Goal: Information Seeking & Learning: Understand process/instructions

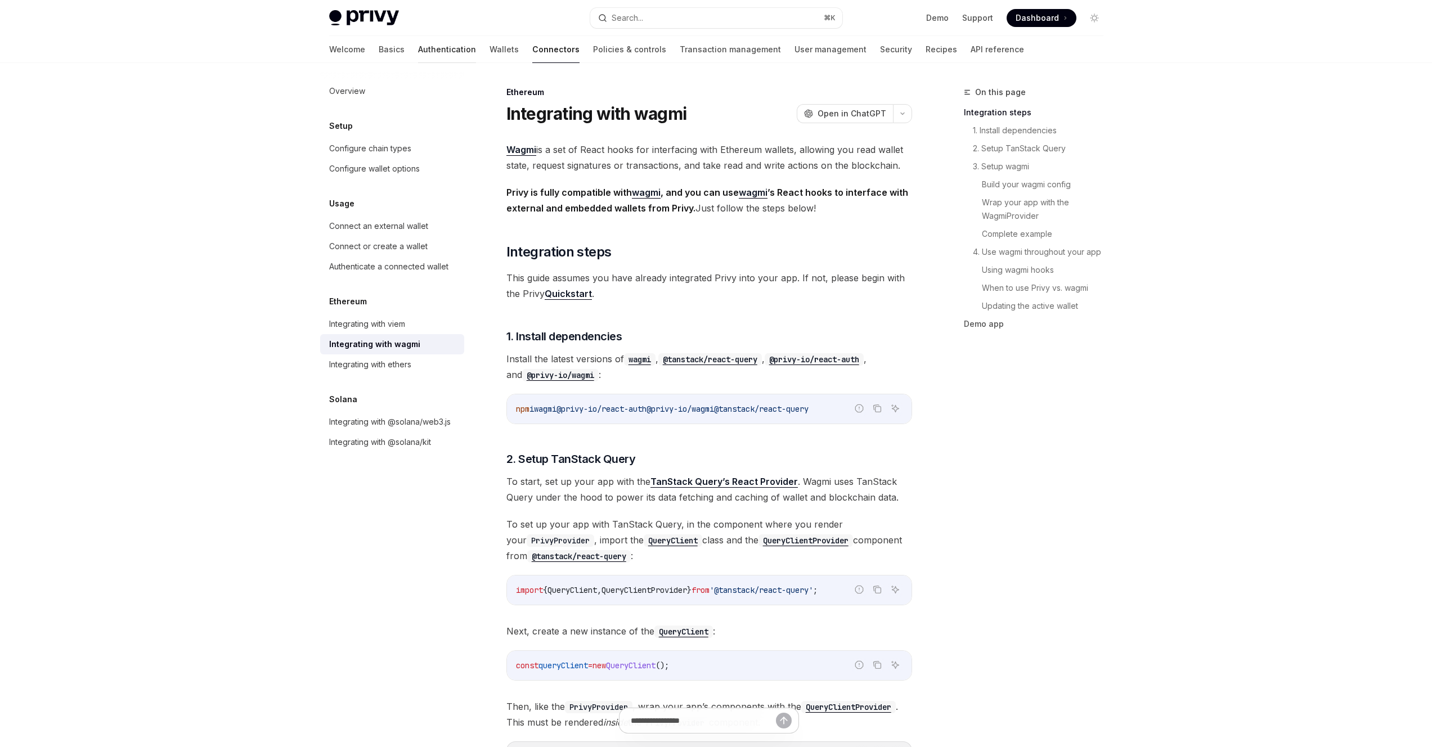
click at [418, 53] on link "Authentication" at bounding box center [447, 49] width 58 height 27
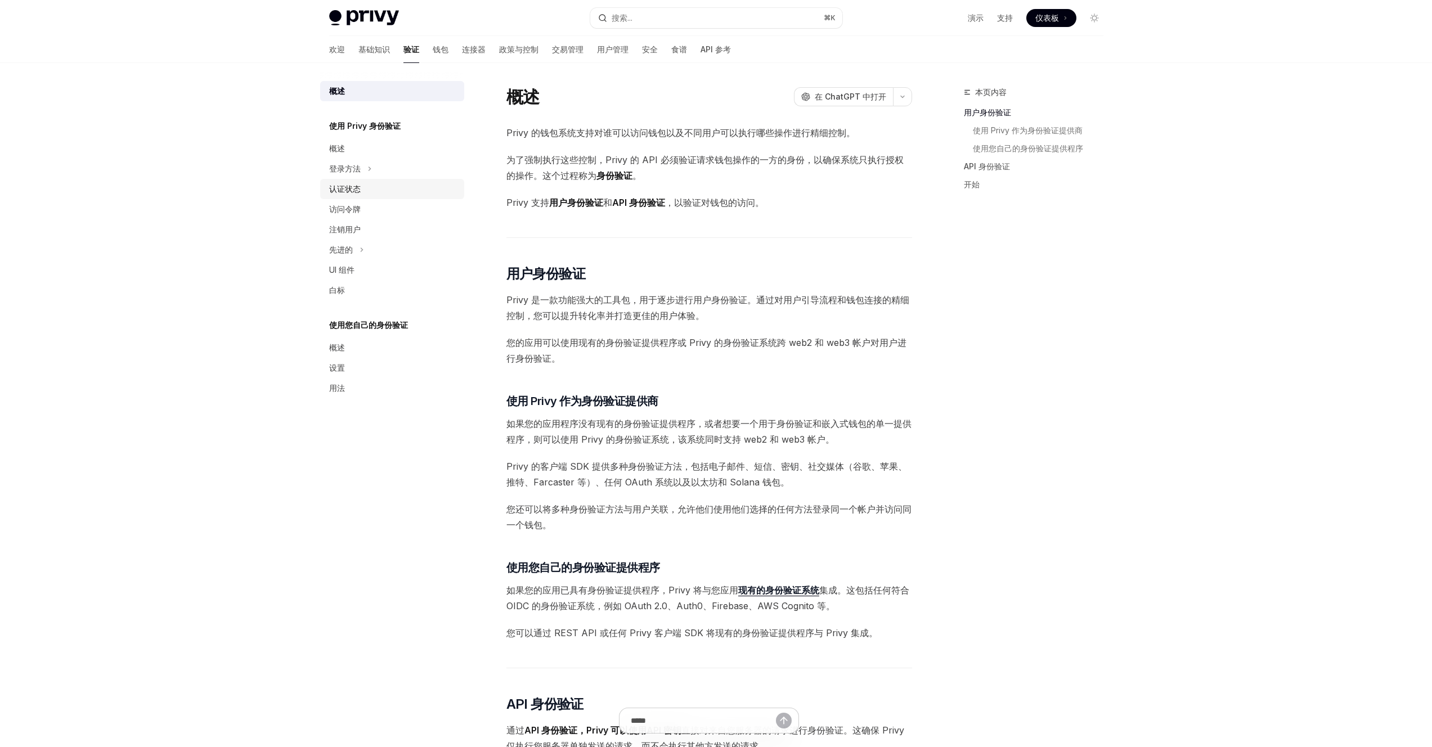
click at [351, 189] on font "认证状态" at bounding box center [345, 189] width 32 height 10
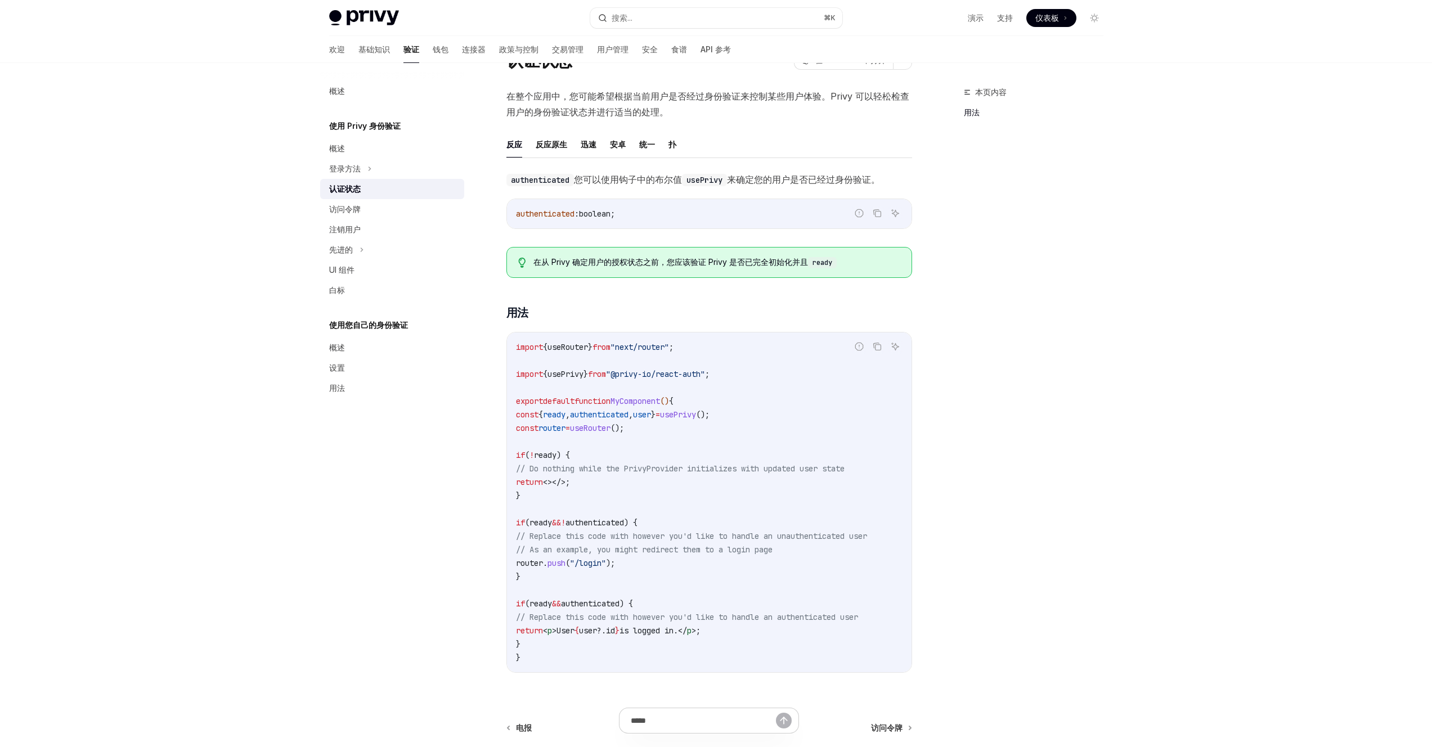
scroll to position [55, 0]
click at [349, 345] on div "概述" at bounding box center [393, 348] width 128 height 14
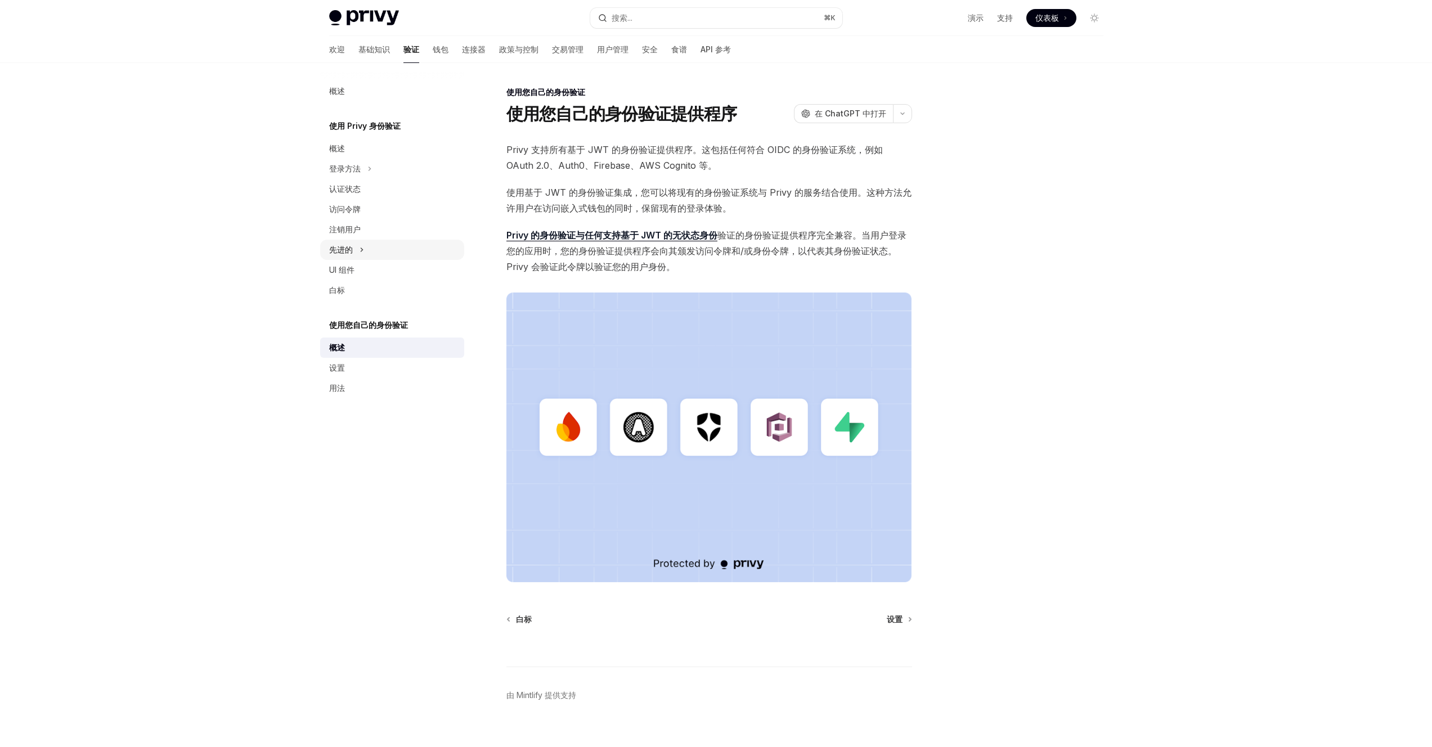
click at [366, 253] on div "先进的" at bounding box center [392, 250] width 144 height 20
click at [368, 204] on div "访问令牌" at bounding box center [393, 210] width 128 height 14
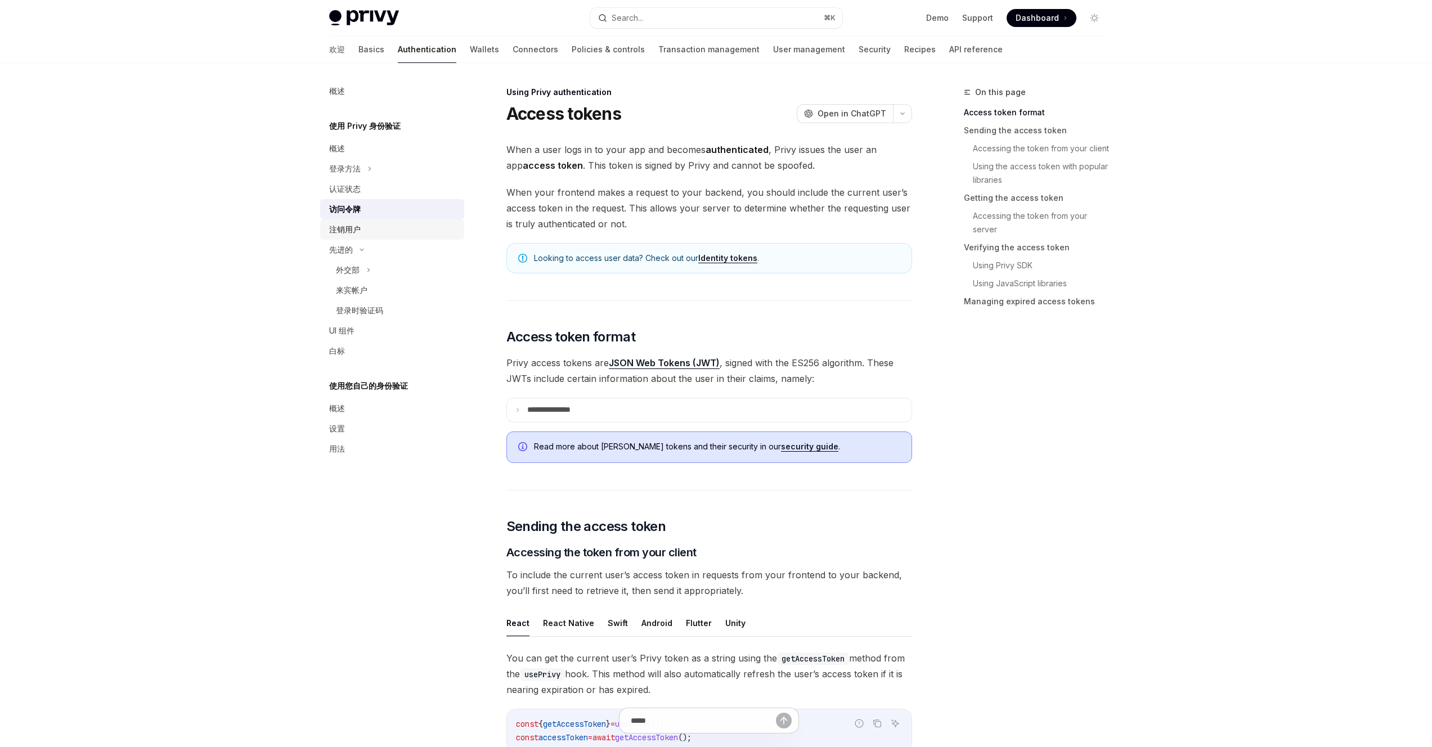
click at [368, 223] on div "注销用户" at bounding box center [393, 230] width 128 height 14
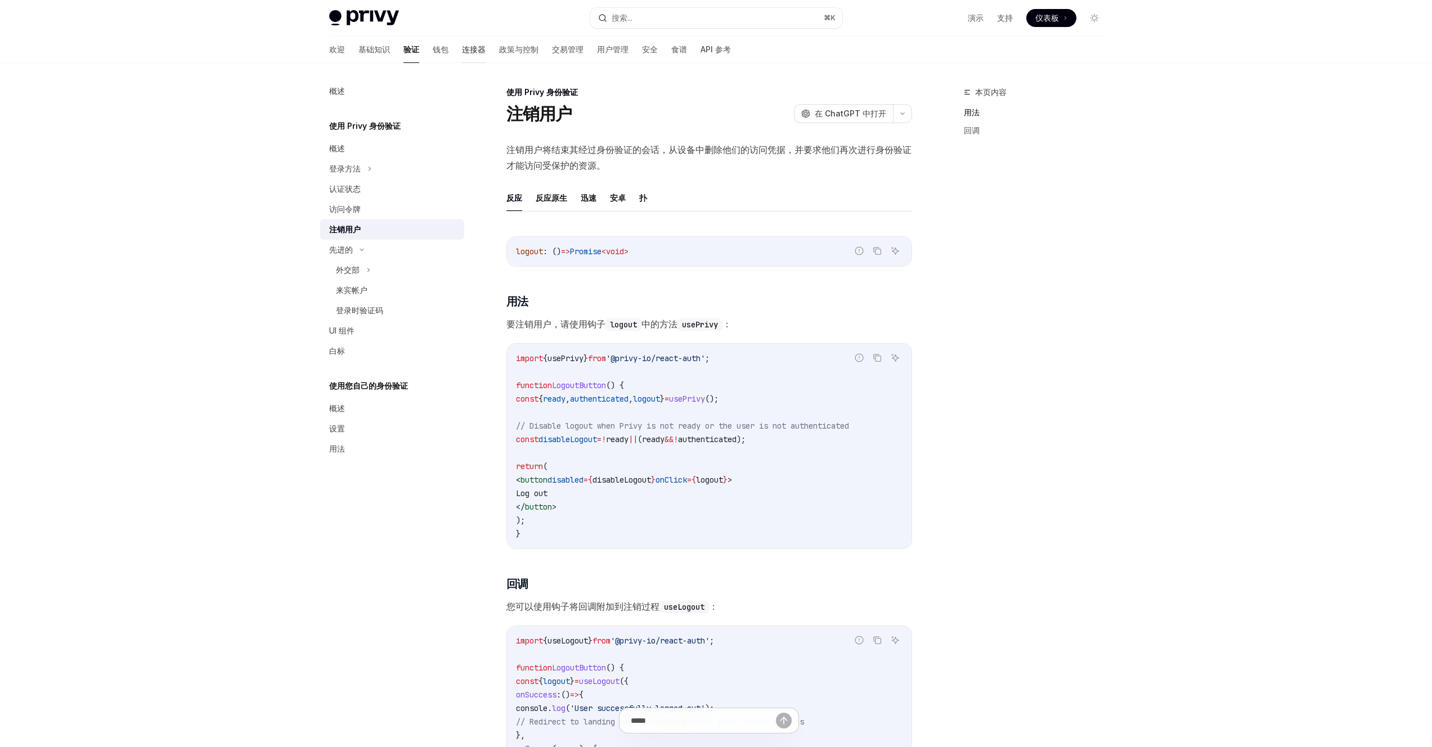
click at [462, 47] on font "连接器" at bounding box center [474, 49] width 24 height 10
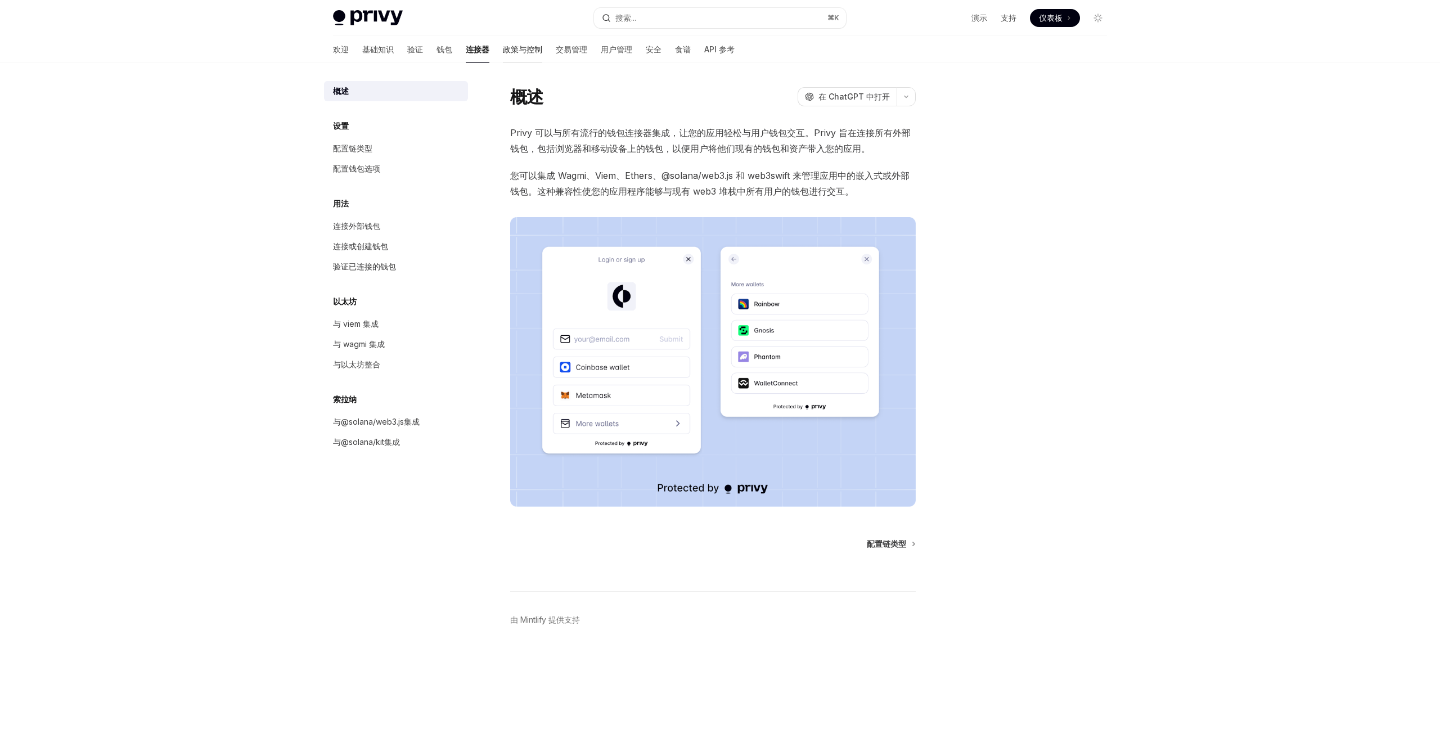
click at [503, 48] on font "政策与控制" at bounding box center [522, 49] width 39 height 10
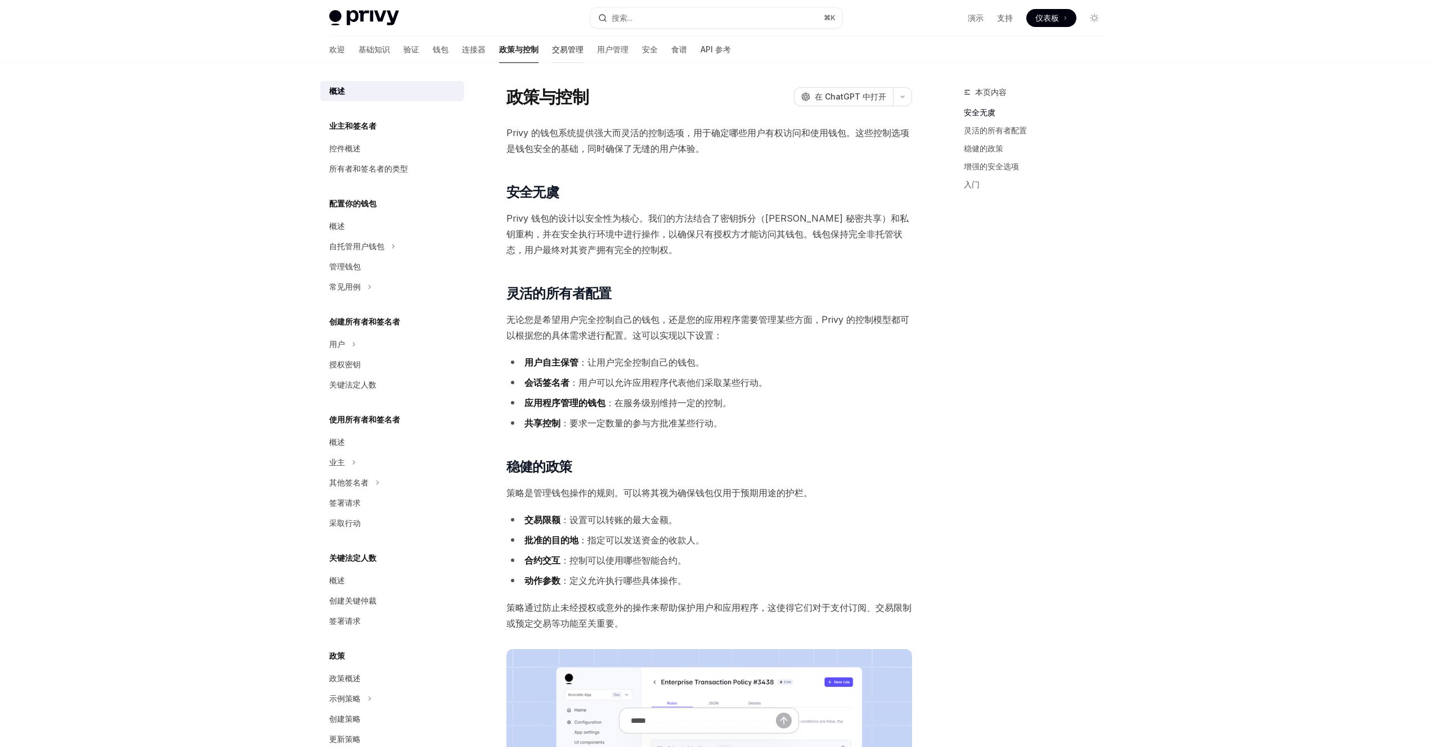
click at [552, 53] on font "交易管理" at bounding box center [568, 49] width 32 height 10
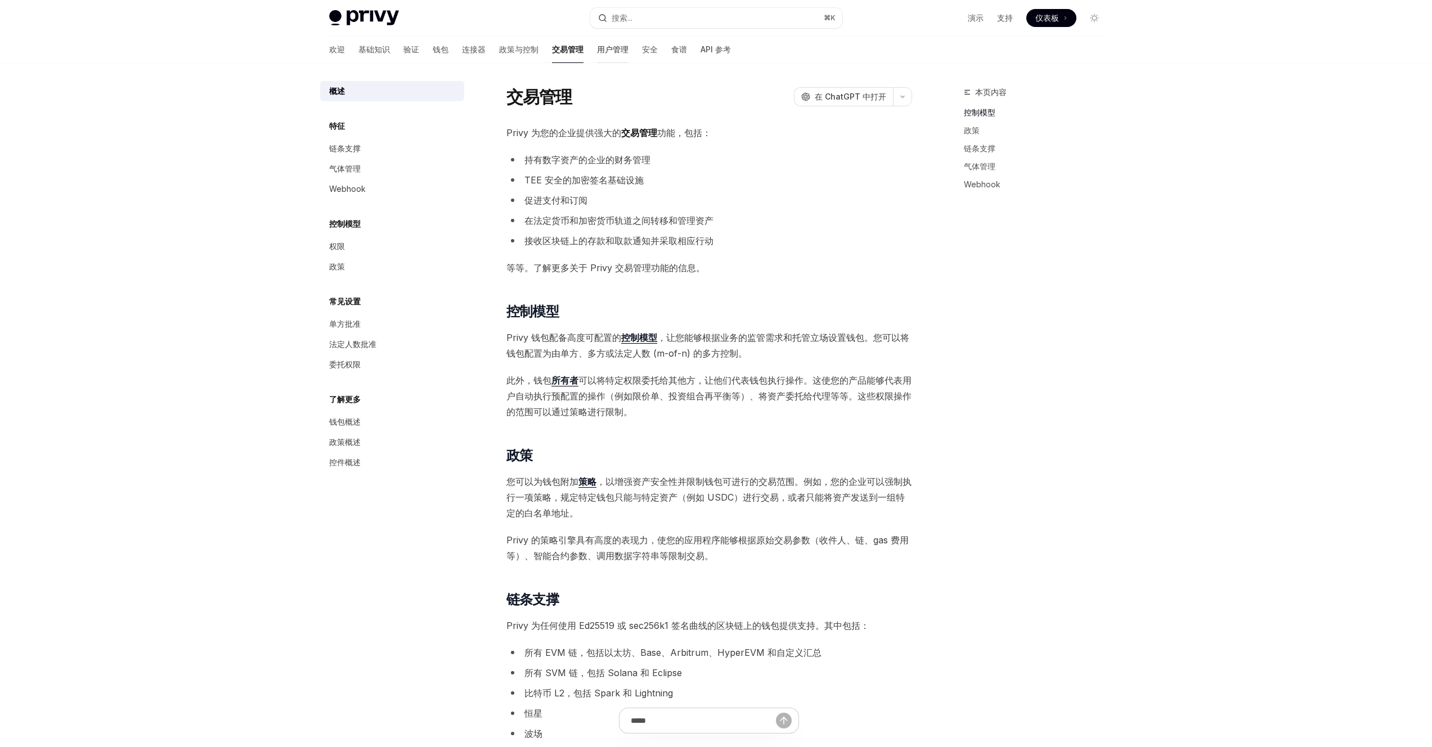
click at [597, 51] on font "用户管理" at bounding box center [613, 49] width 32 height 10
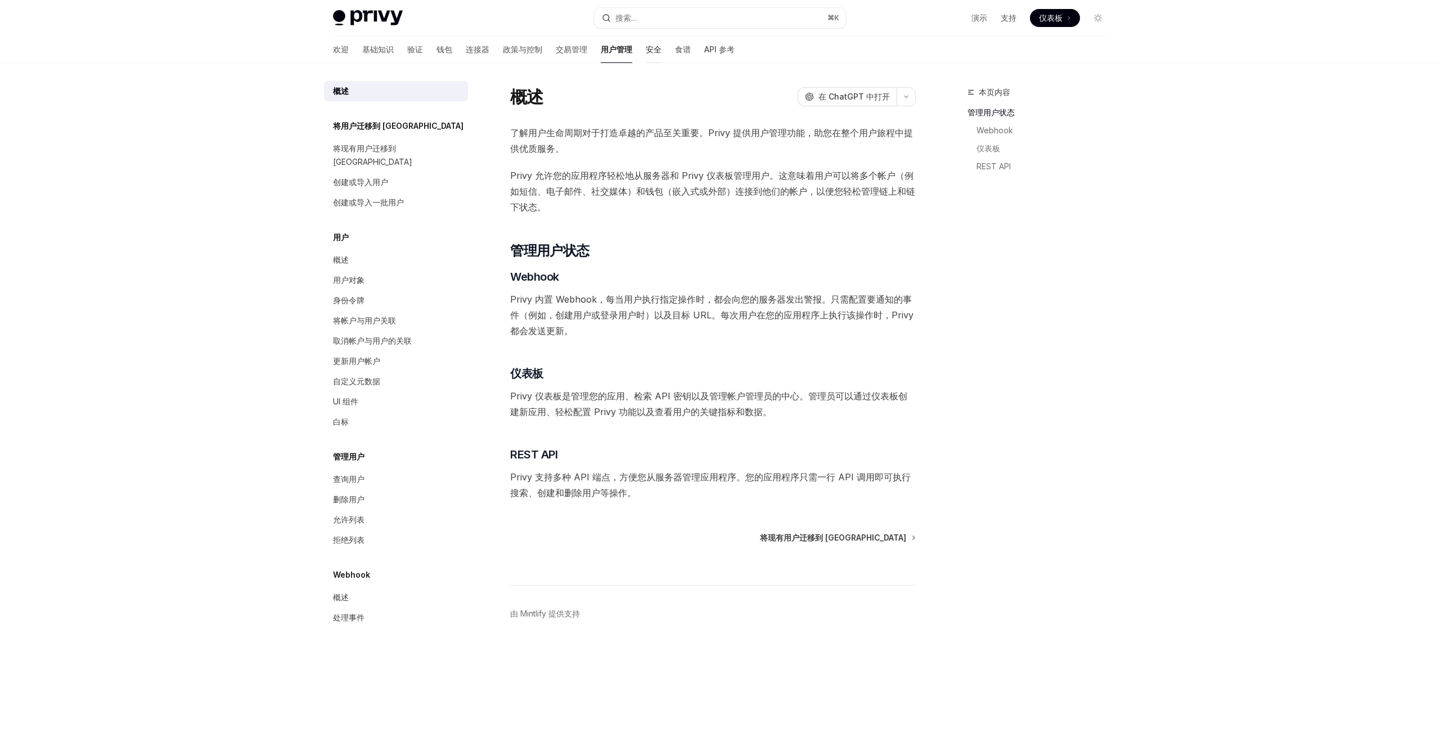
click at [646, 52] on font "安全" at bounding box center [654, 49] width 16 height 10
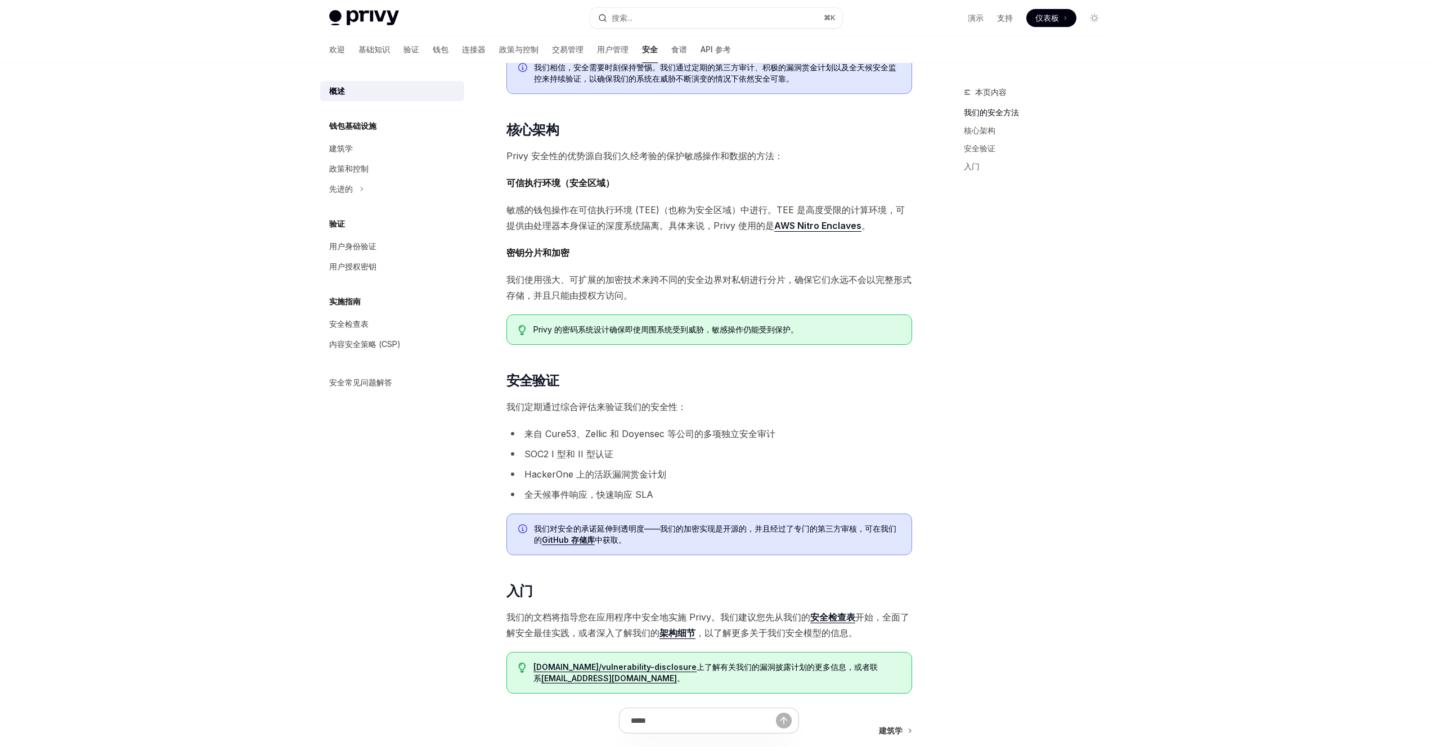
scroll to position [270, 0]
click at [349, 154] on div "建筑学" at bounding box center [341, 149] width 24 height 14
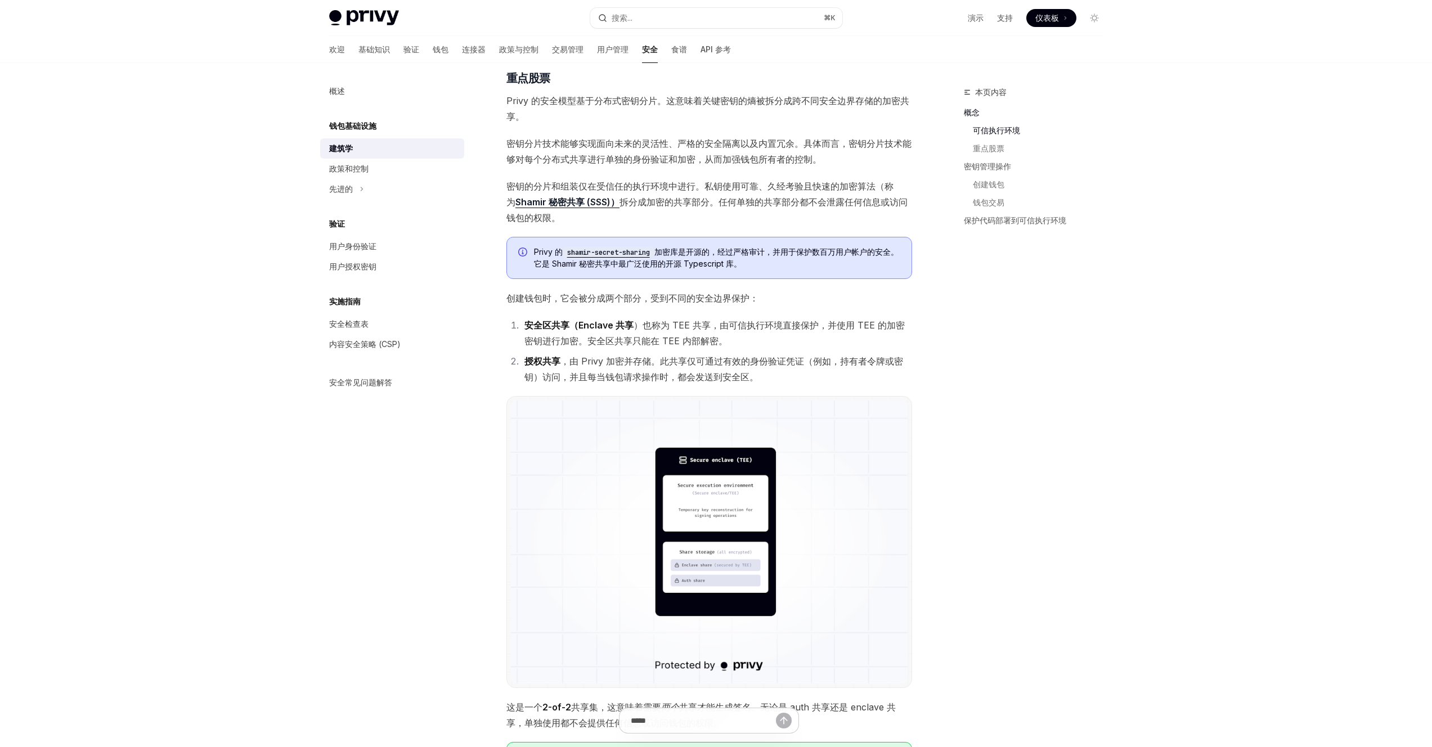
scroll to position [392, 0]
click at [388, 342] on font "内容安全策略 (CSP)" at bounding box center [364, 344] width 71 height 10
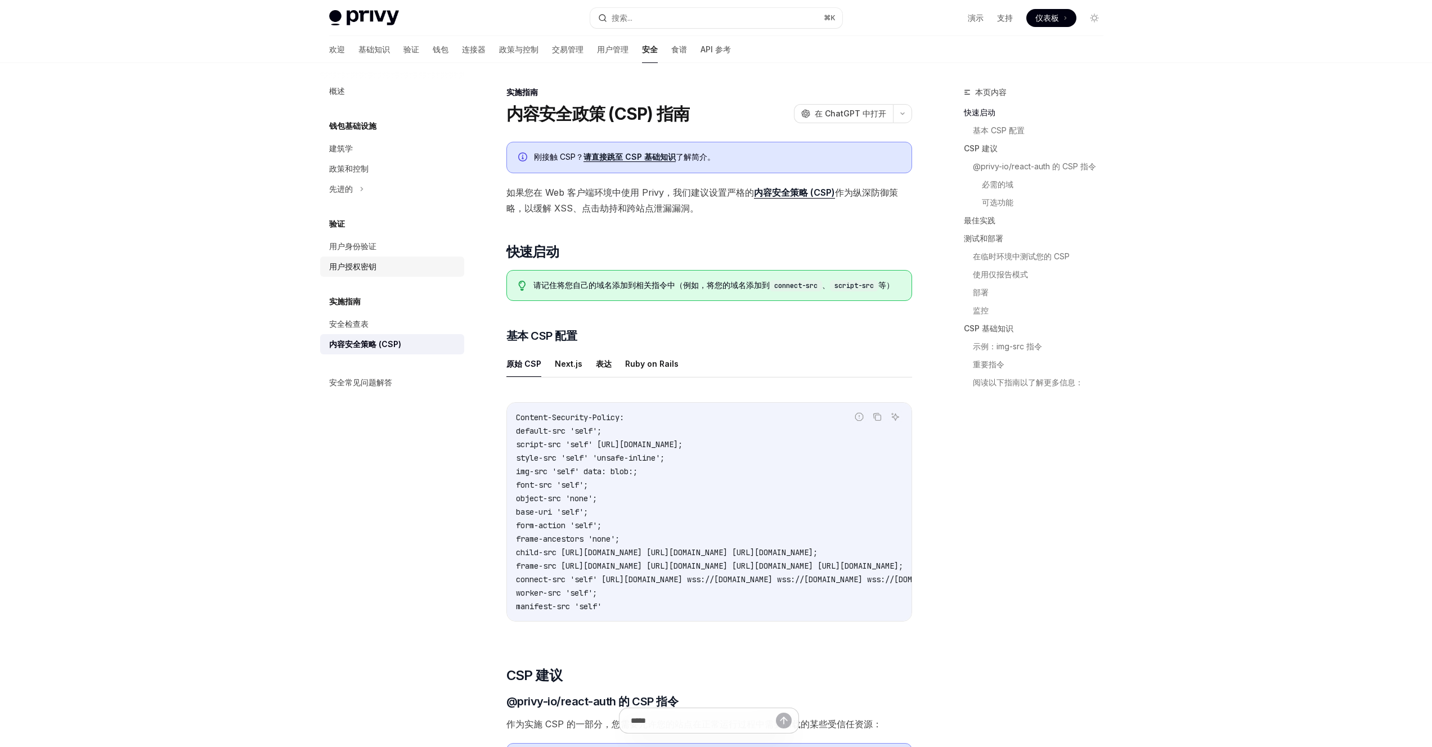
click at [374, 264] on font "用户授权密钥" at bounding box center [352, 267] width 47 height 10
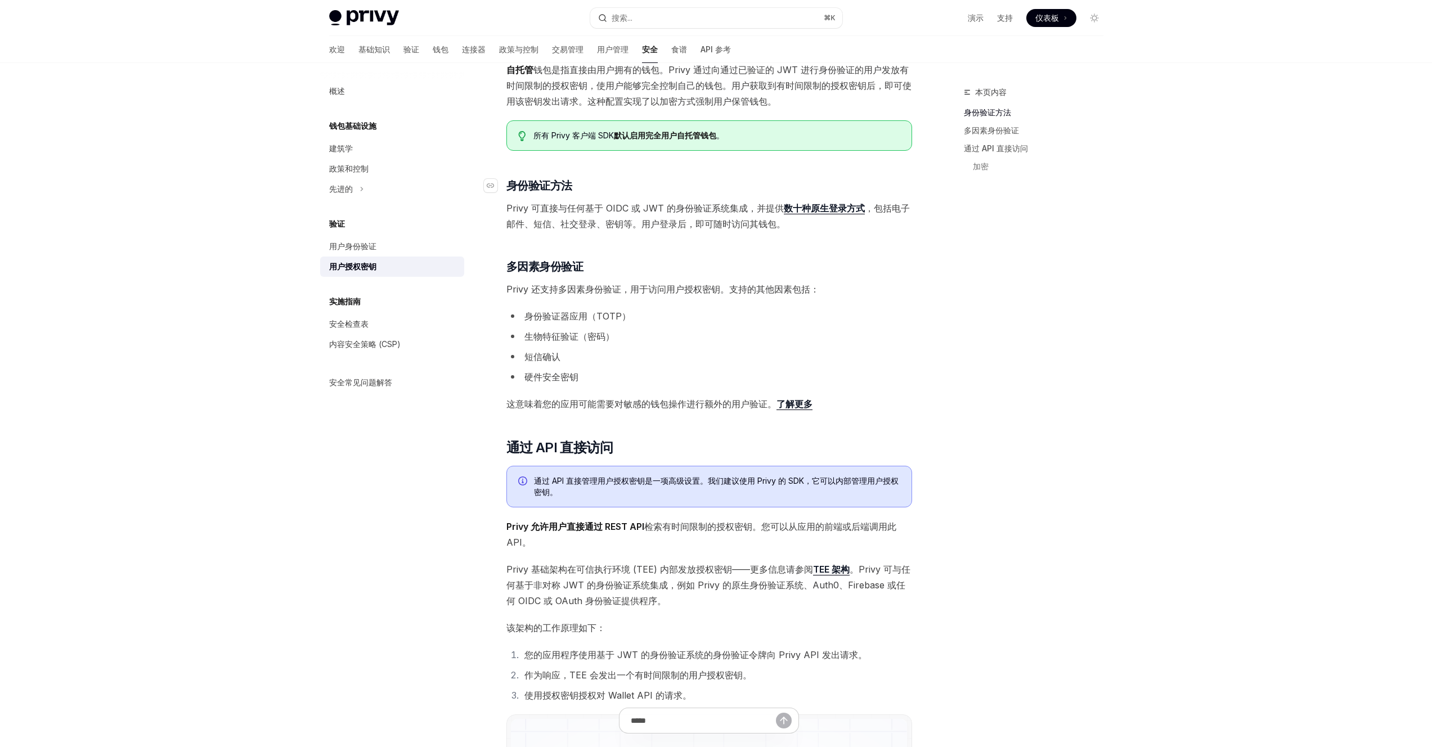
scroll to position [140, 0]
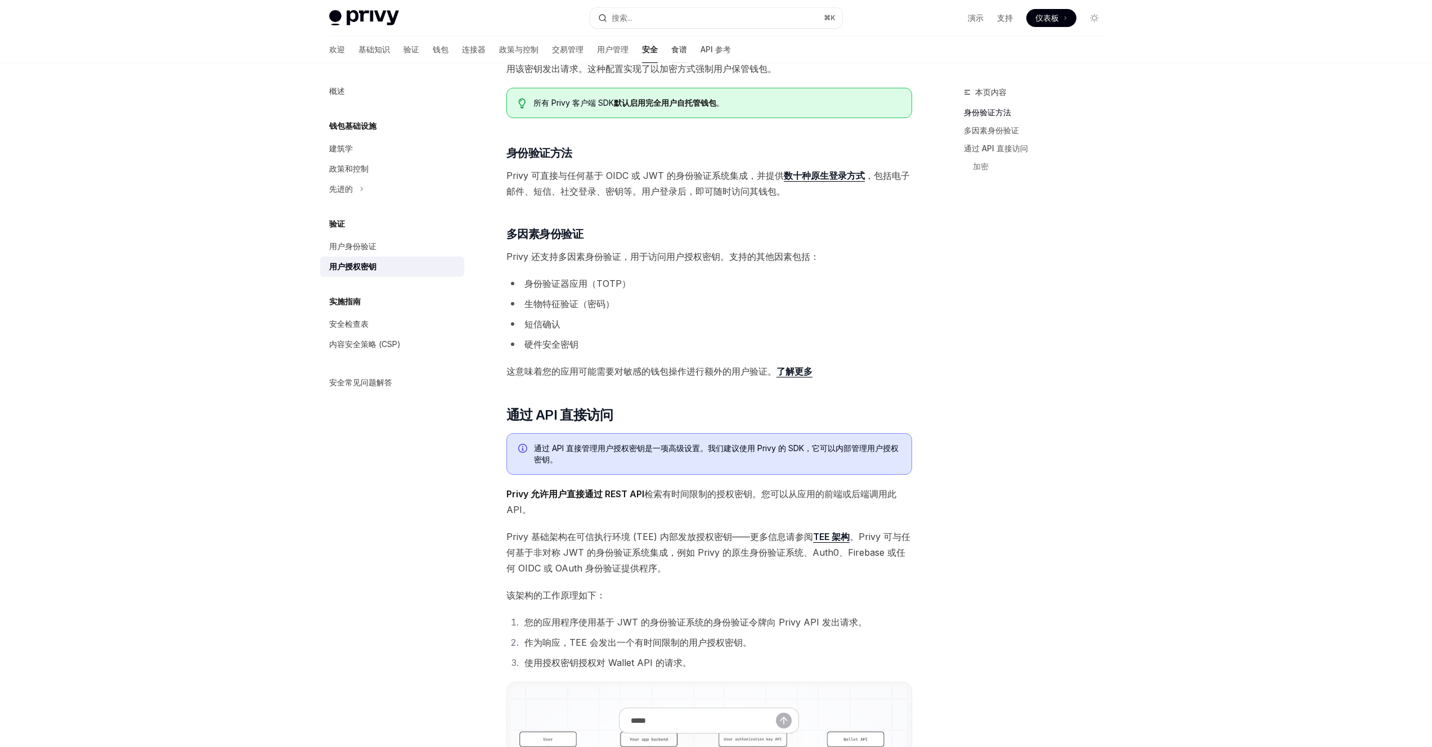
click at [671, 51] on font "食谱" at bounding box center [679, 49] width 16 height 10
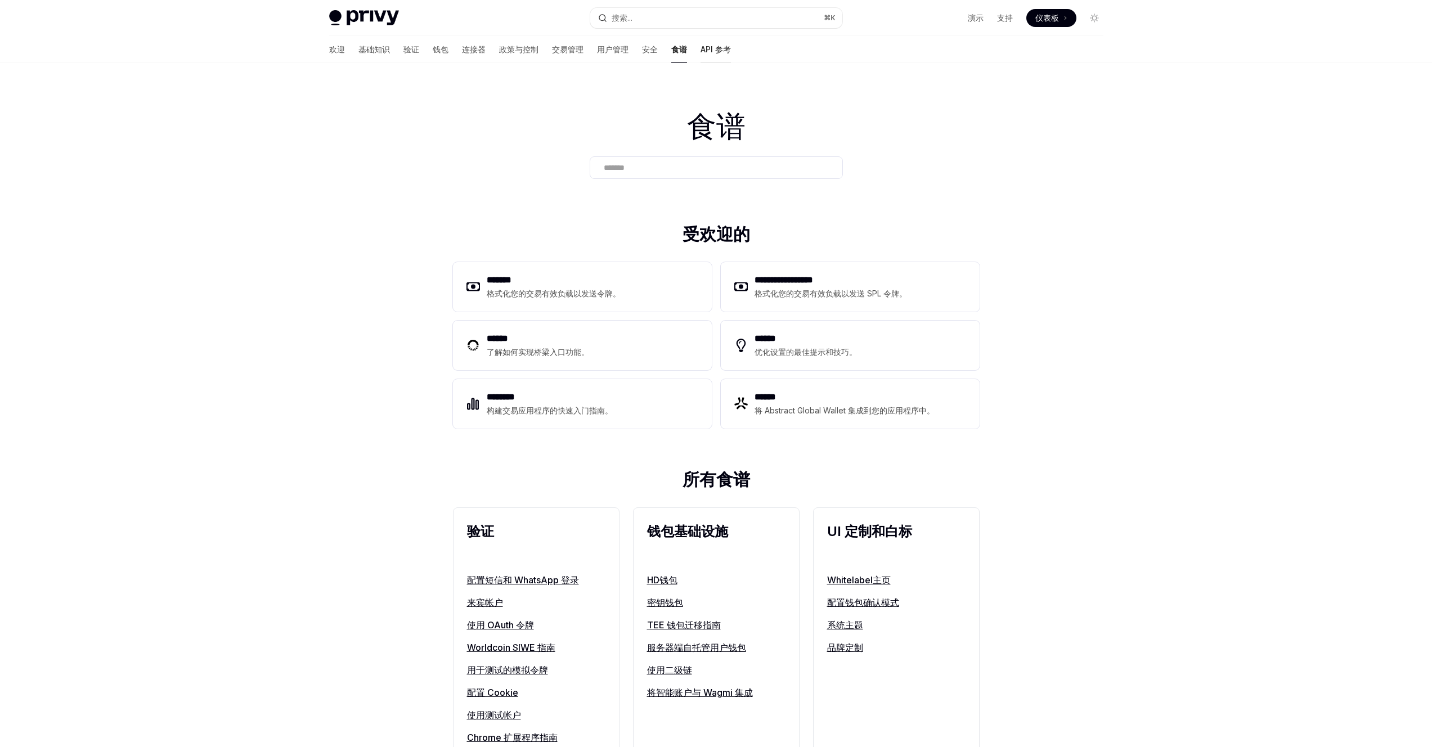
click at [700, 51] on font "API 参考" at bounding box center [715, 49] width 30 height 10
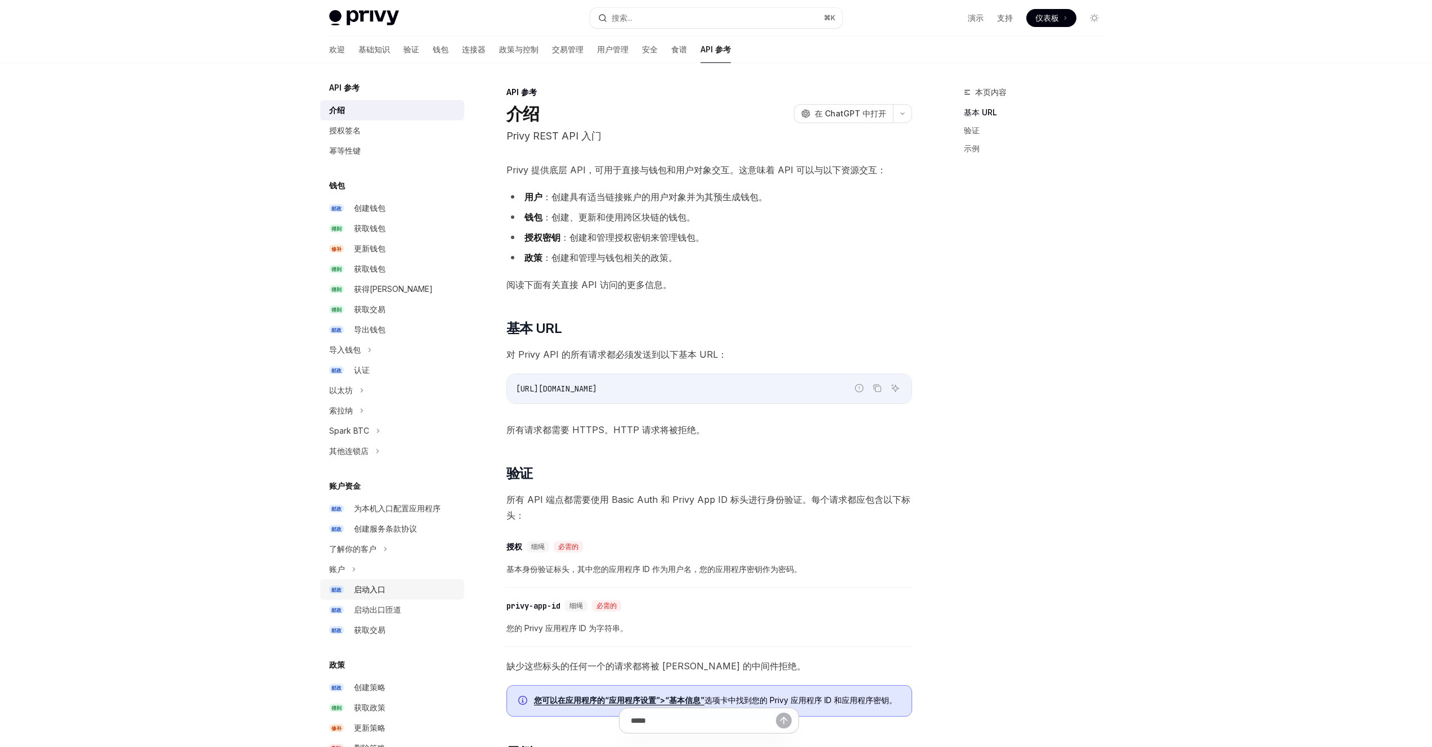
click at [372, 597] on link "邮政 启动入口" at bounding box center [392, 590] width 144 height 20
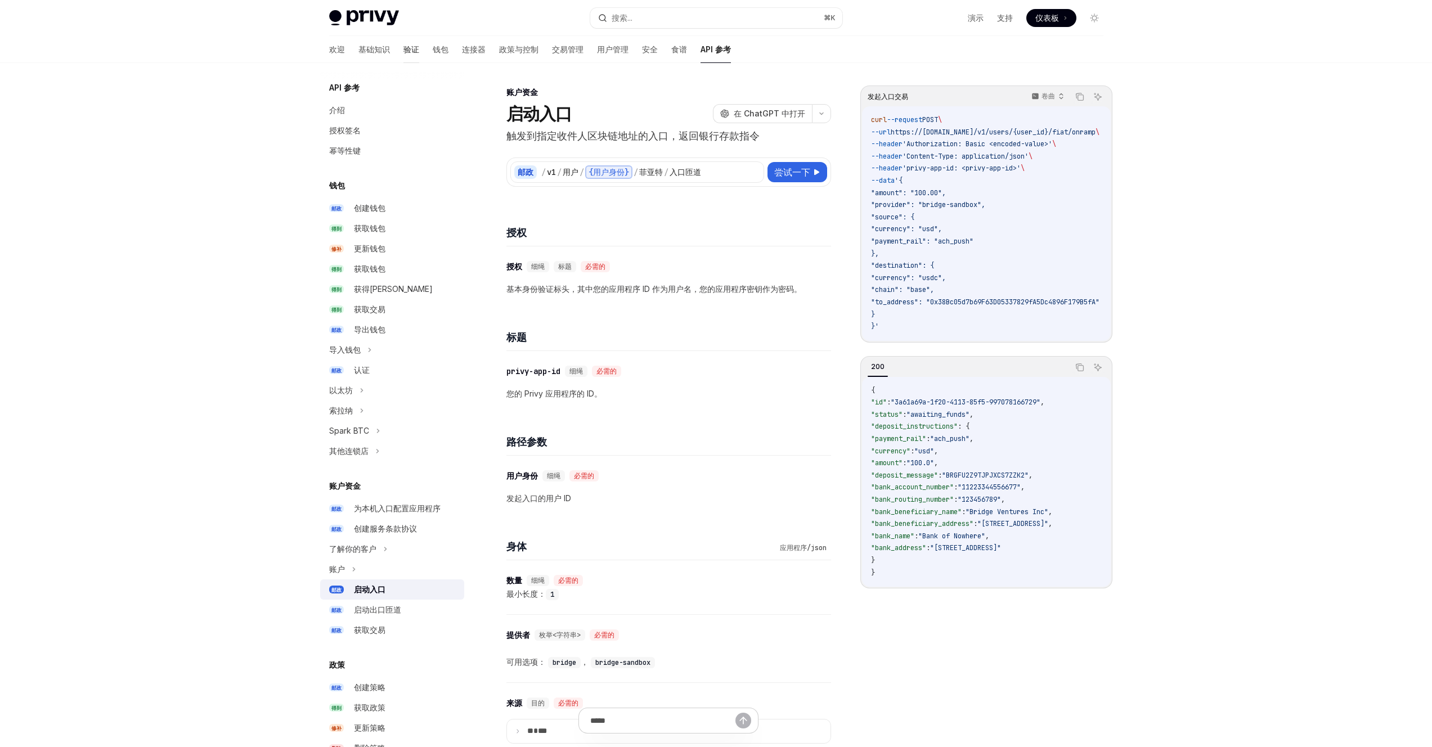
click at [403, 44] on font "验证" at bounding box center [411, 49] width 16 height 11
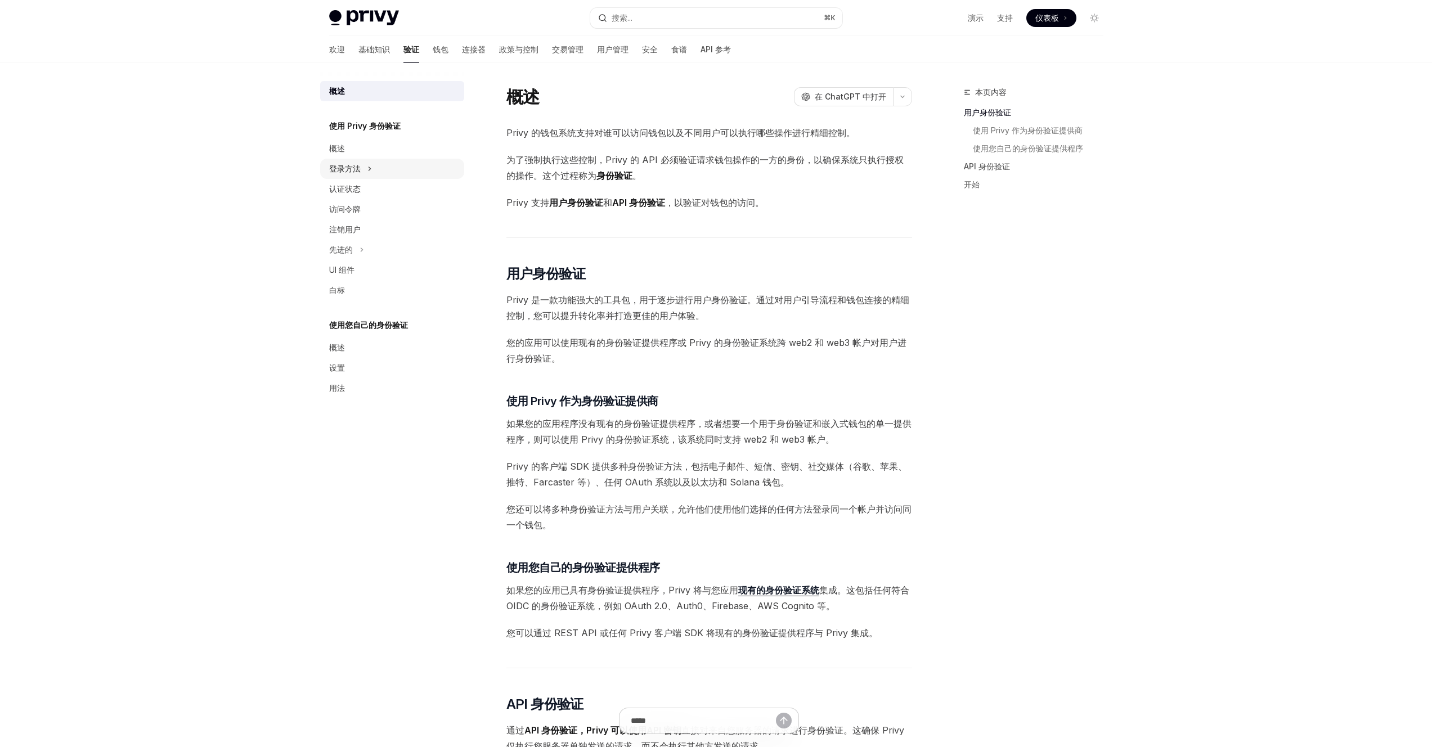
click at [379, 168] on div "登录方法" at bounding box center [392, 169] width 144 height 20
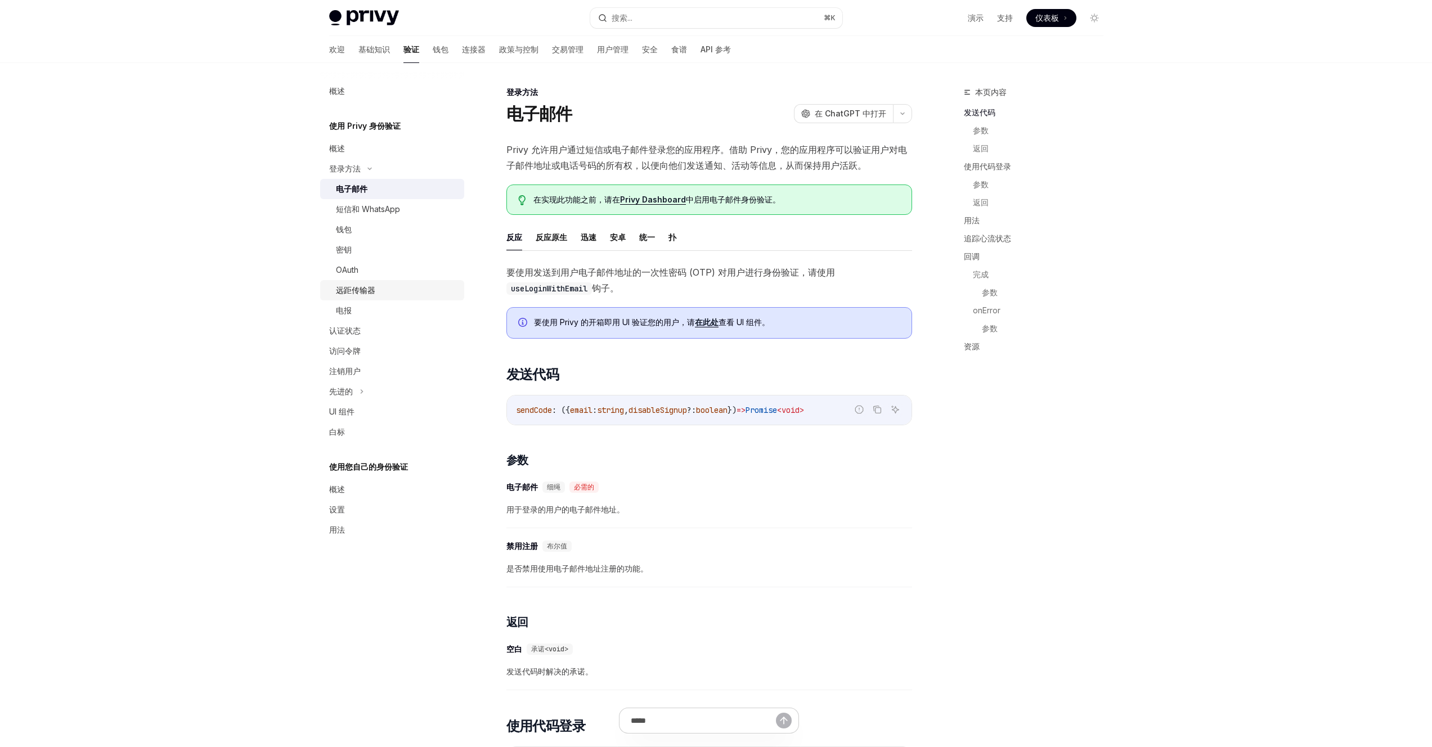
click at [367, 291] on font "远距传输器" at bounding box center [355, 290] width 39 height 10
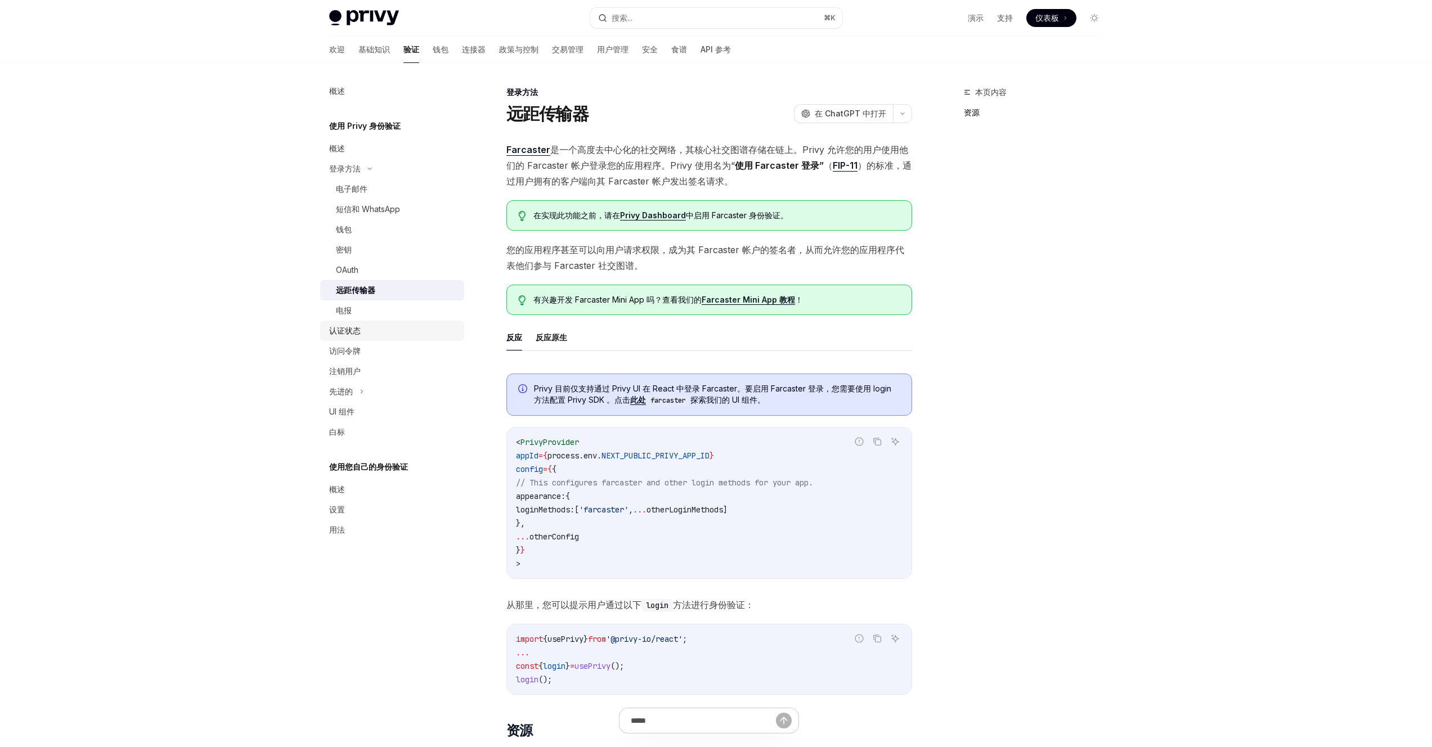
click at [411, 340] on link "认证状态" at bounding box center [392, 331] width 144 height 20
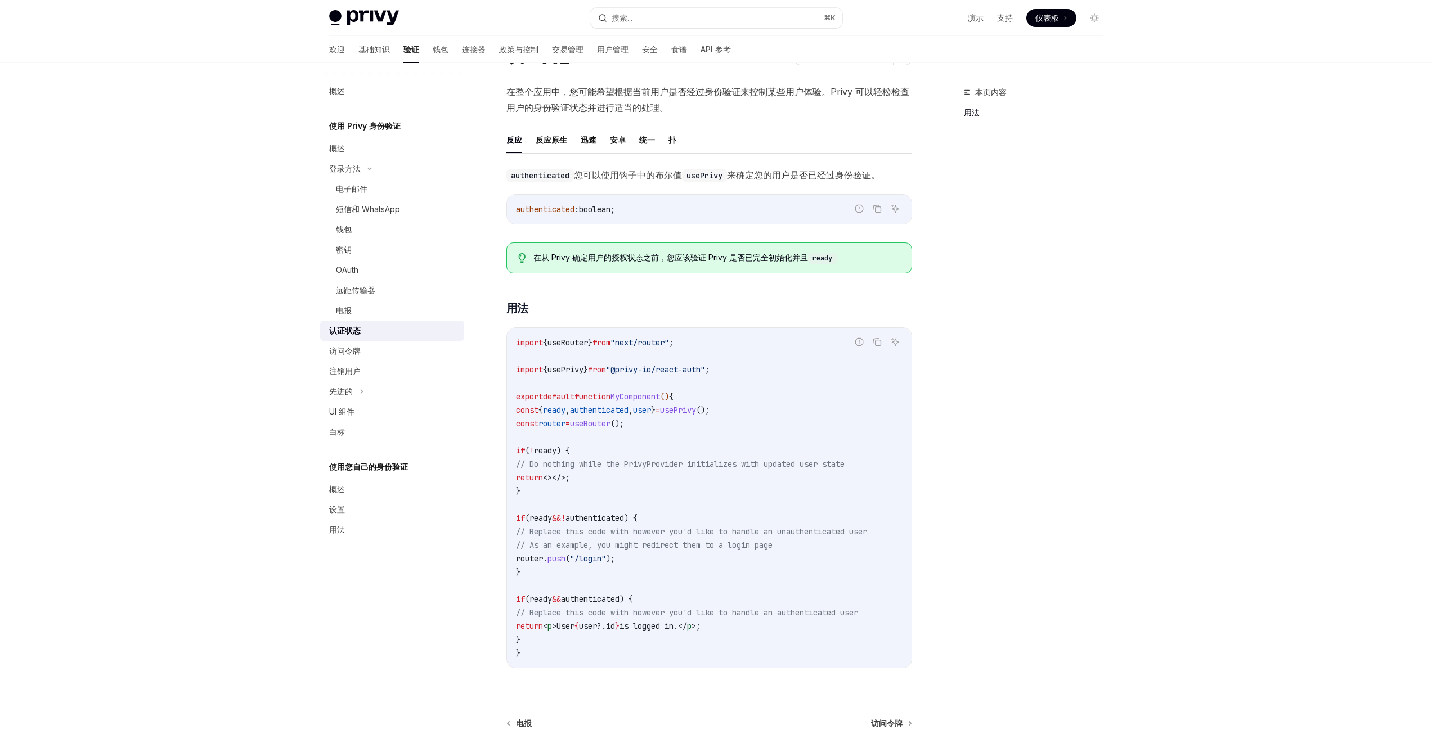
scroll to position [192, 0]
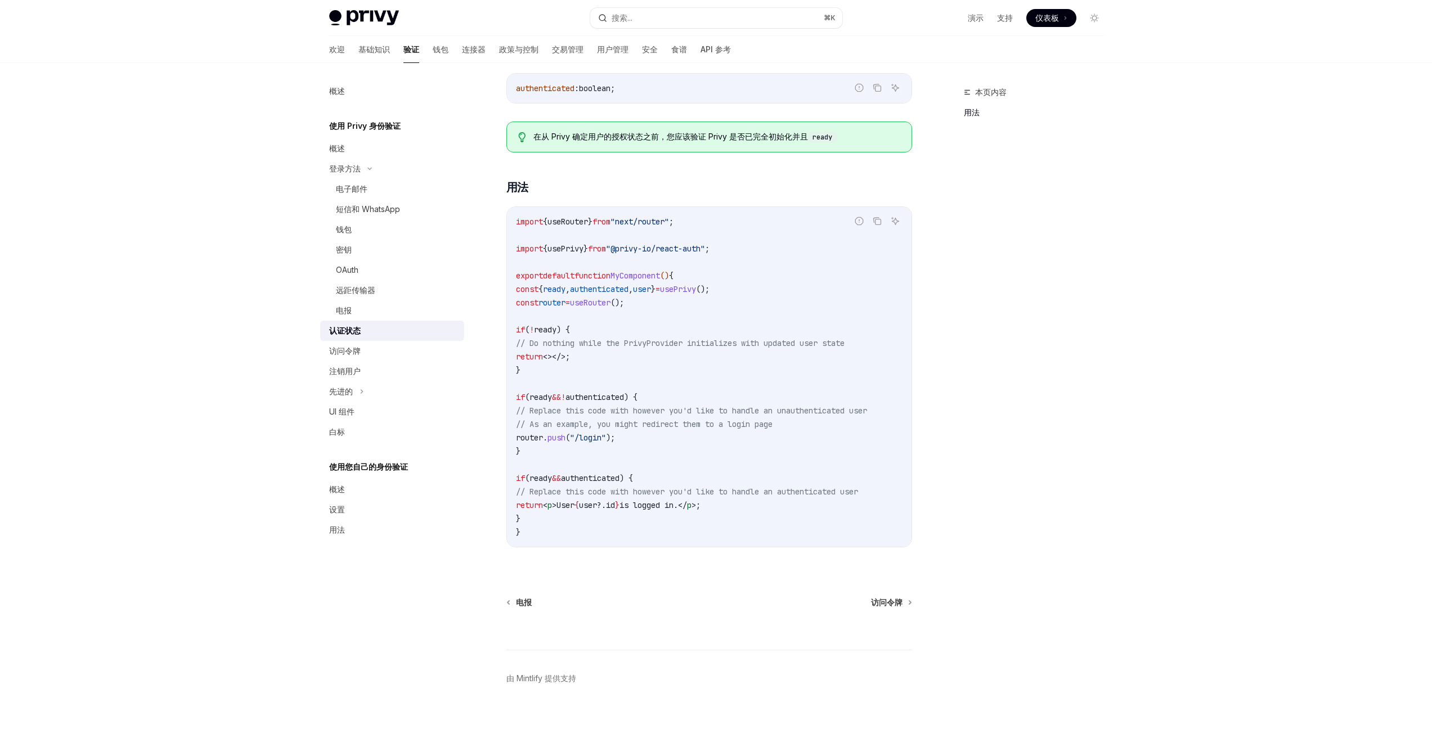
click at [621, 284] on span "authenticated" at bounding box center [599, 289] width 59 height 10
copy span "authenticated"
click at [375, 142] on div "概述" at bounding box center [393, 149] width 128 height 14
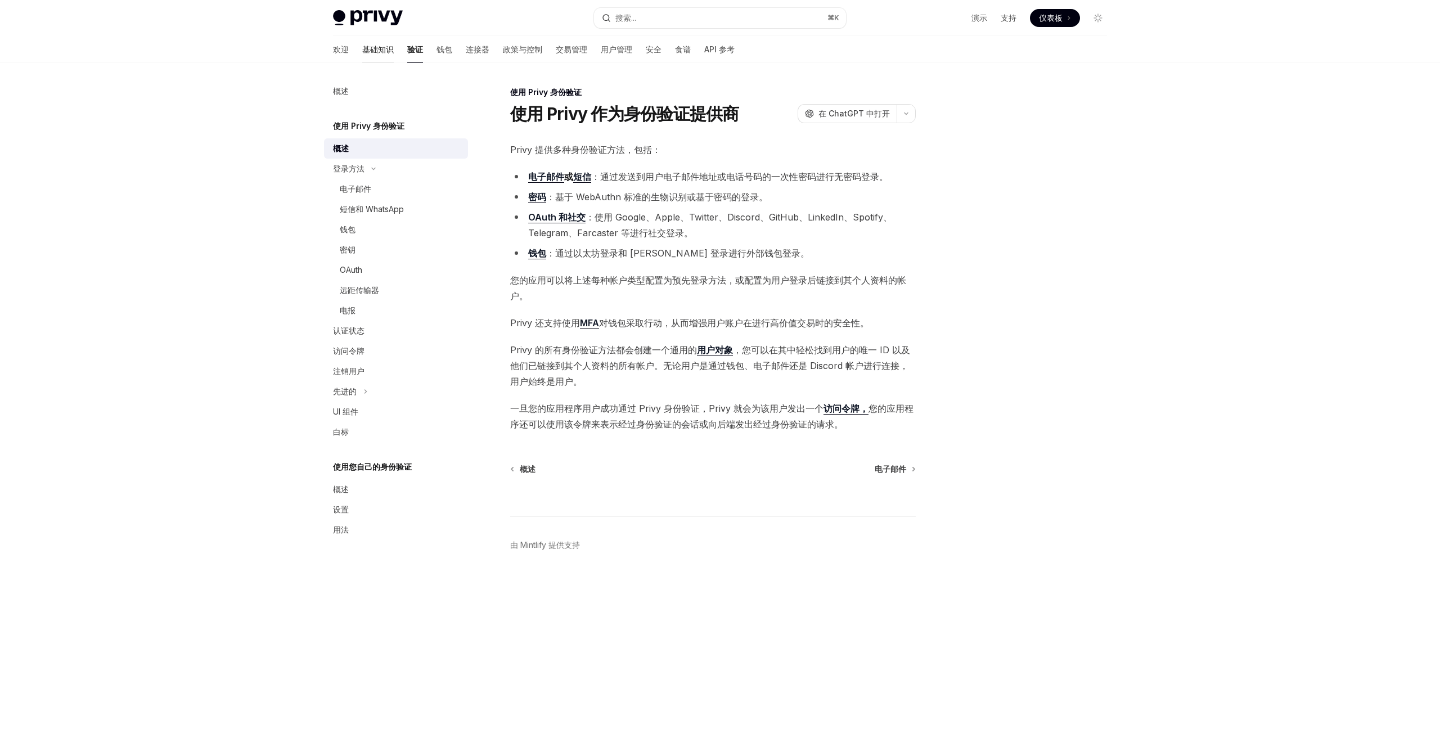
click at [362, 50] on font "基础知识" at bounding box center [378, 49] width 32 height 10
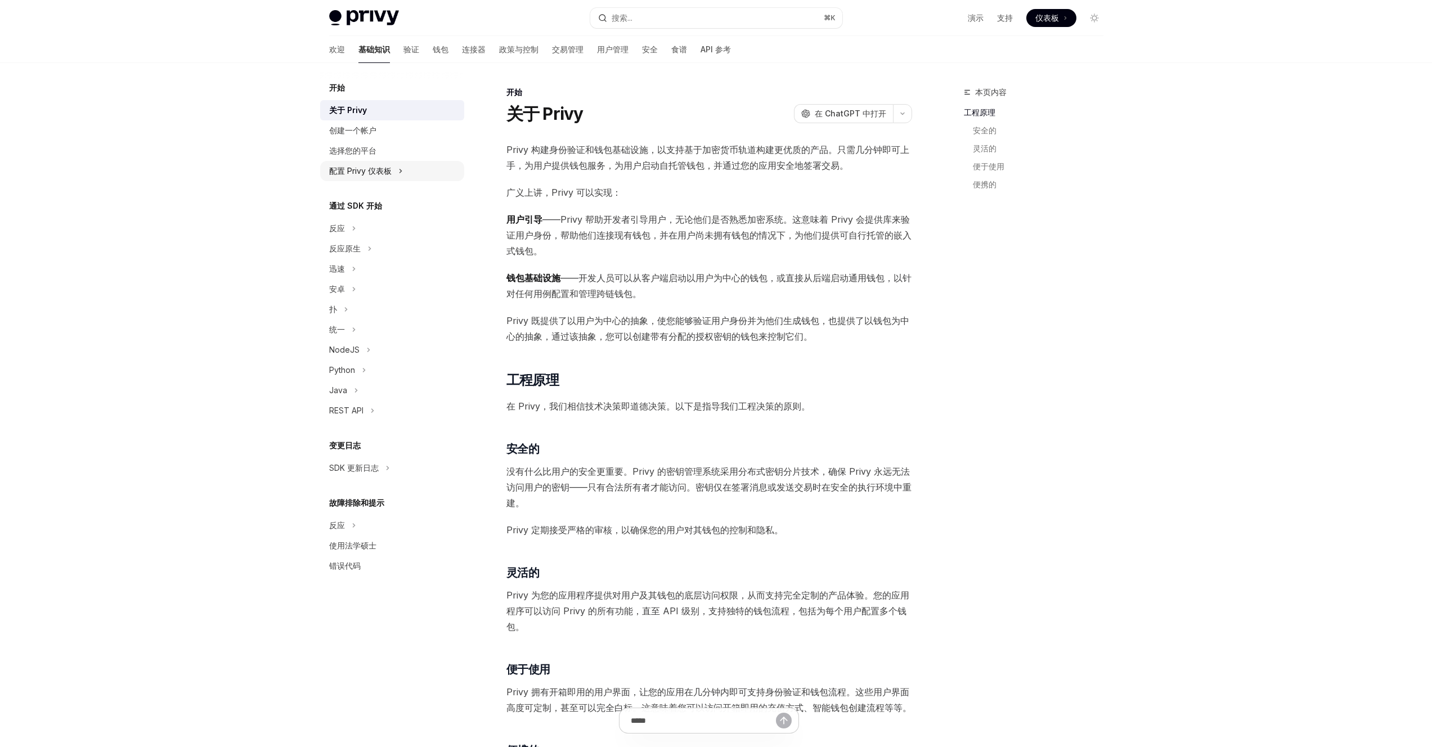
click at [402, 172] on icon at bounding box center [400, 171] width 5 height 14
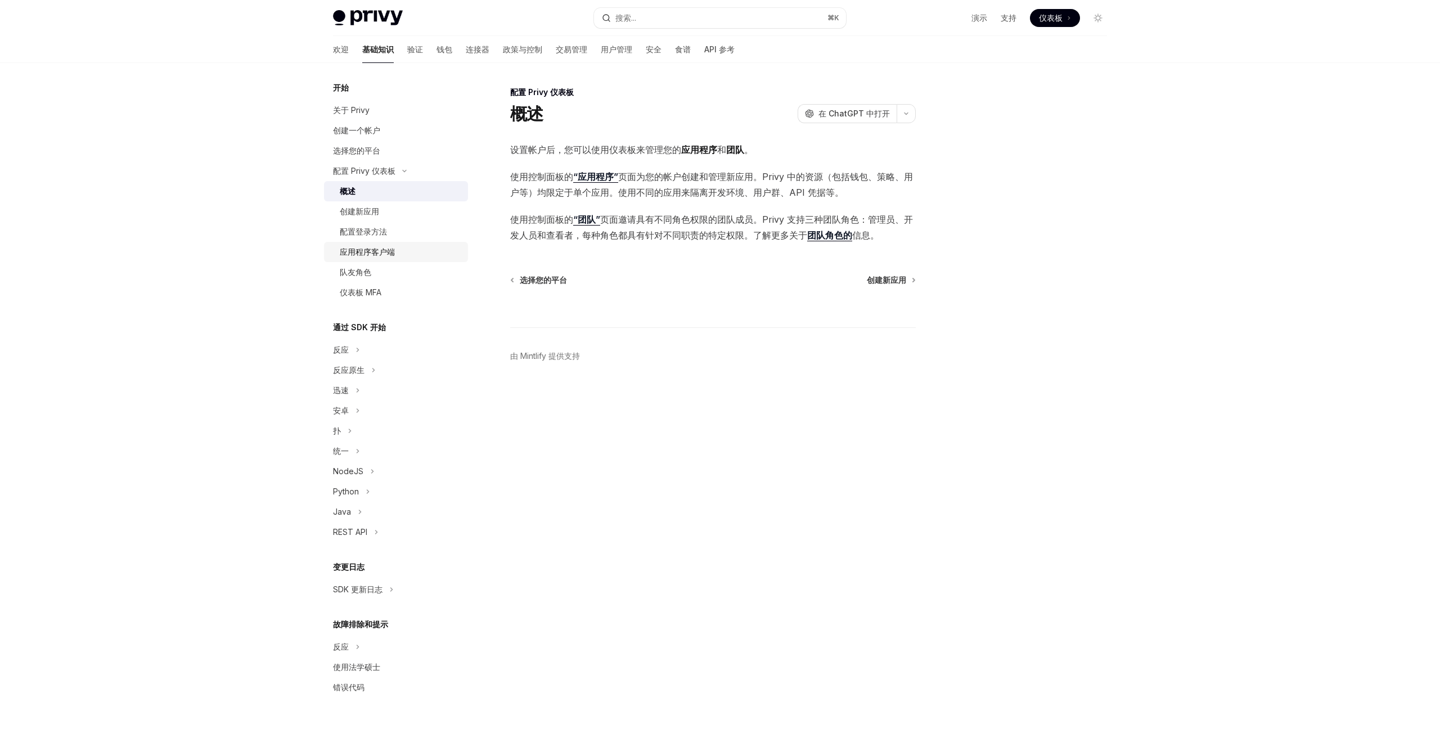
click at [384, 254] on font "应用程序客户端" at bounding box center [367, 252] width 55 height 10
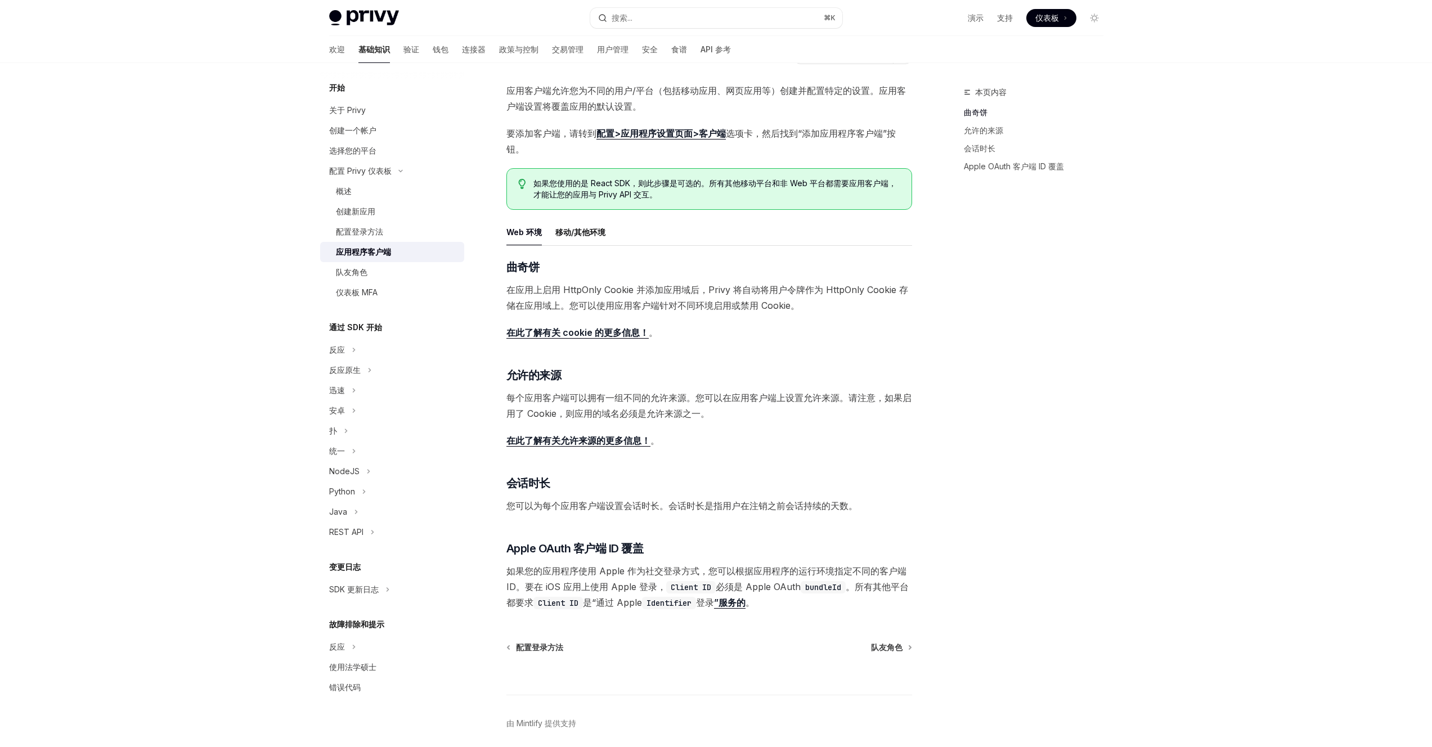
scroll to position [75, 0]
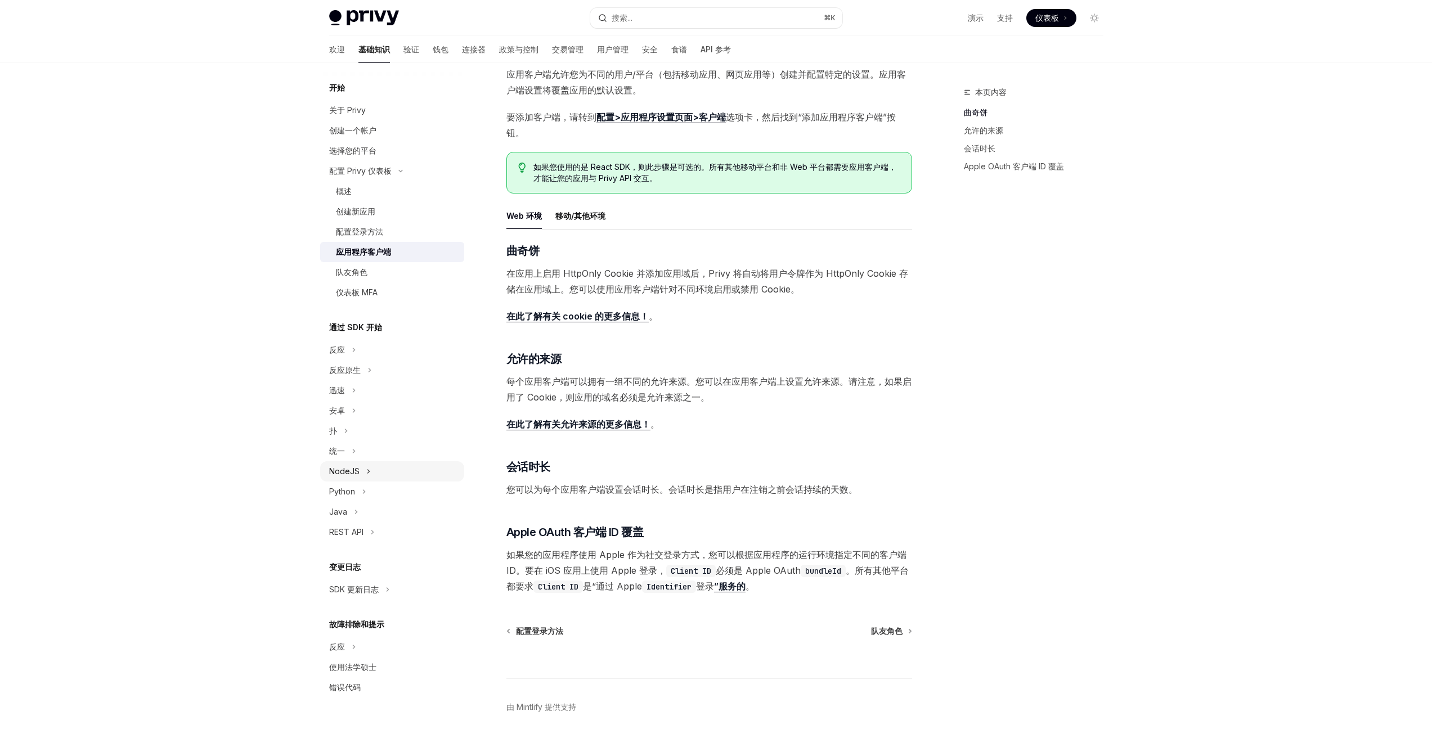
click at [374, 479] on div "NodeJS" at bounding box center [392, 471] width 144 height 20
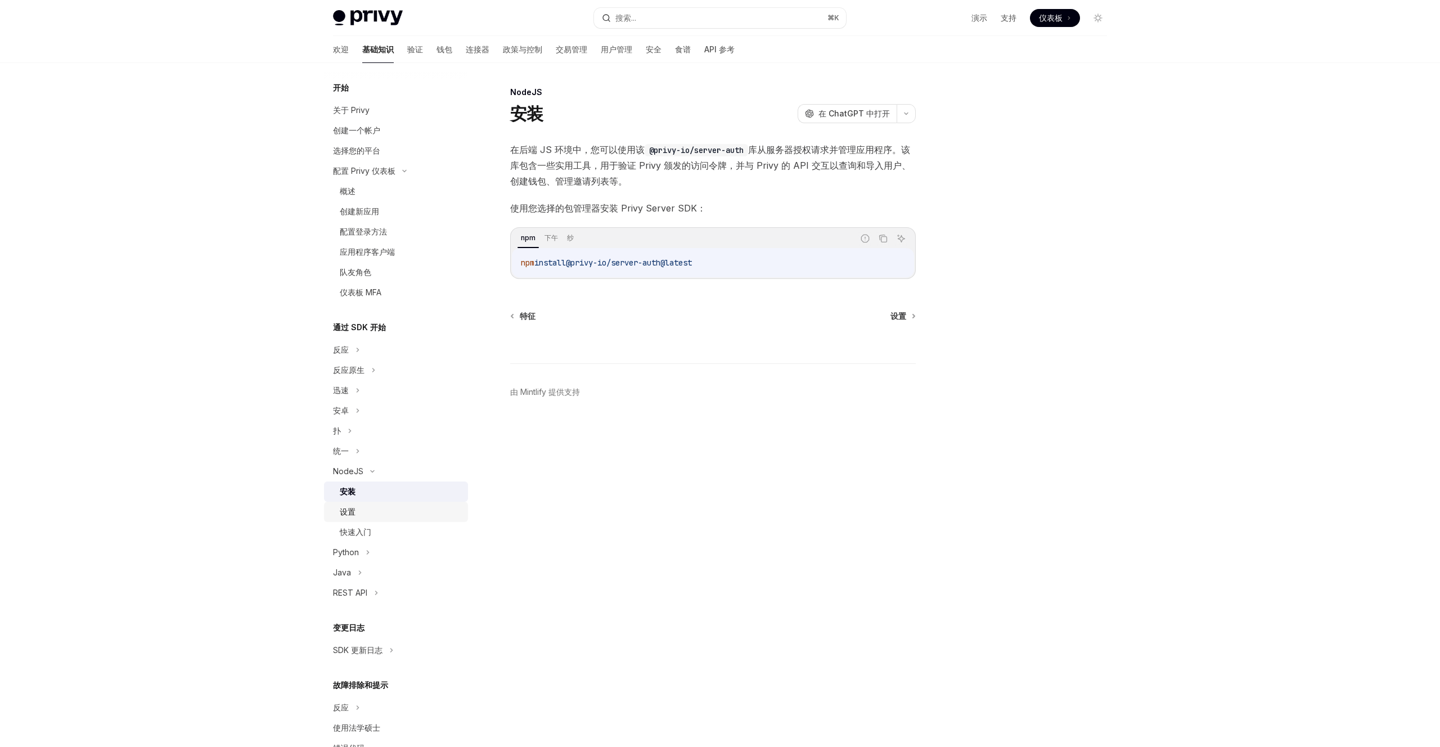
click at [387, 505] on div "设置" at bounding box center [401, 512] width 122 height 14
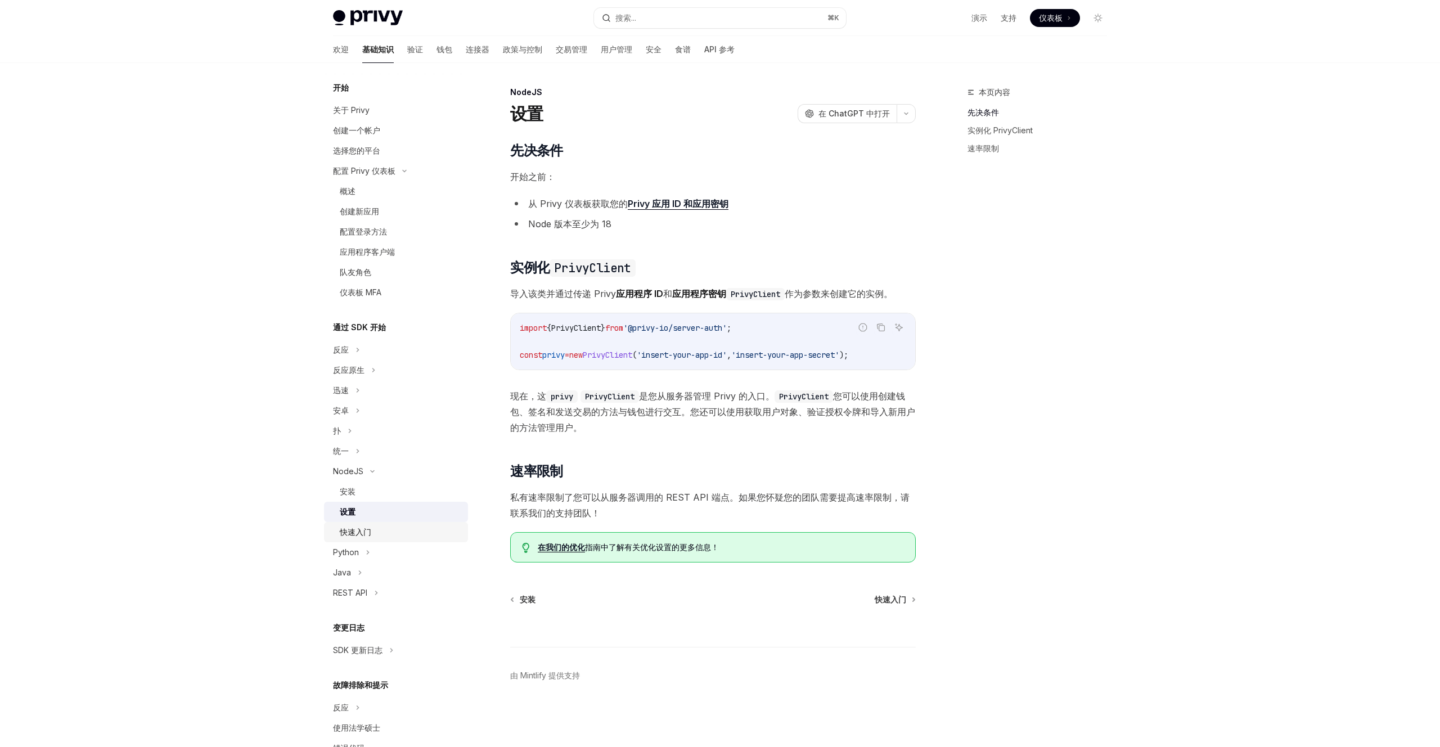
click at [373, 533] on div "快速入门" at bounding box center [401, 532] width 122 height 14
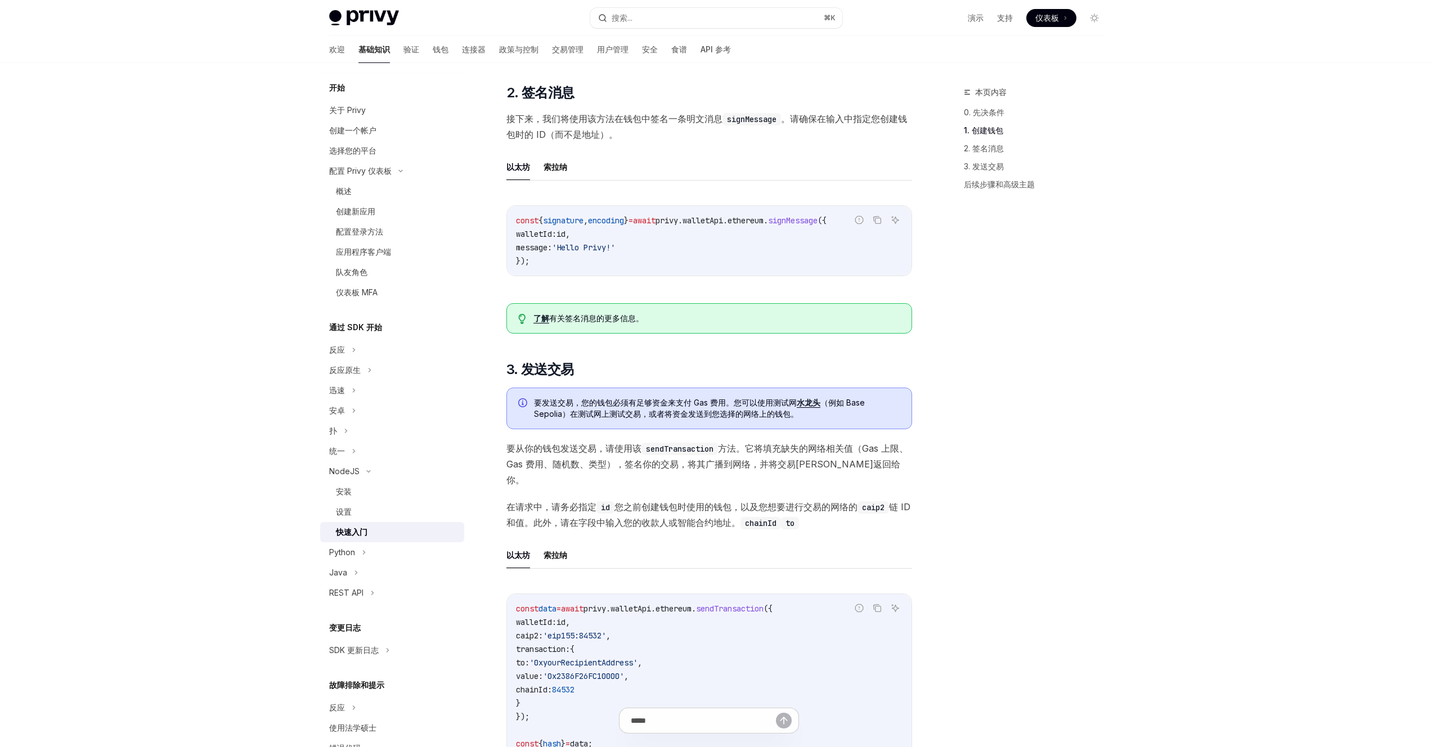
scroll to position [357, 0]
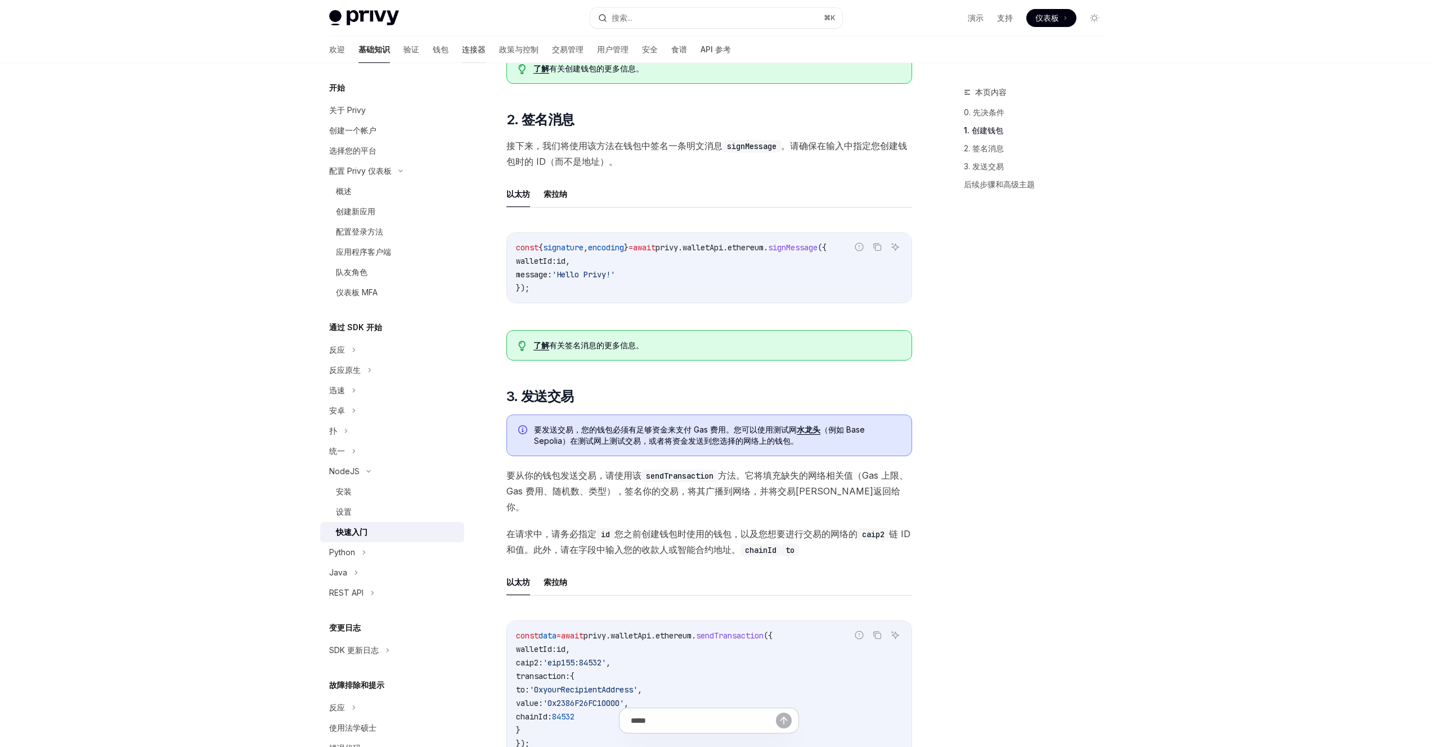
click at [462, 50] on font "连接器" at bounding box center [474, 49] width 24 height 10
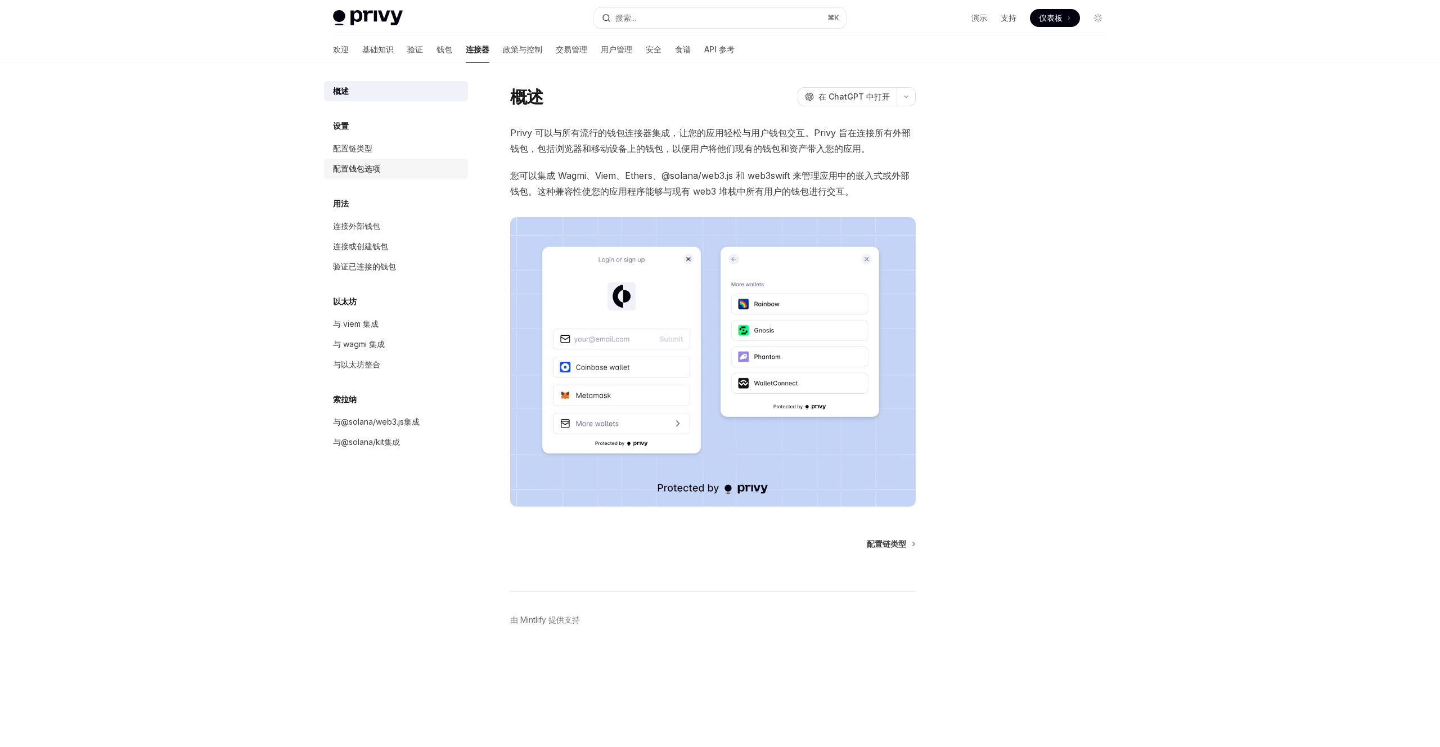
click at [393, 168] on div "配置钱包选项" at bounding box center [397, 169] width 128 height 14
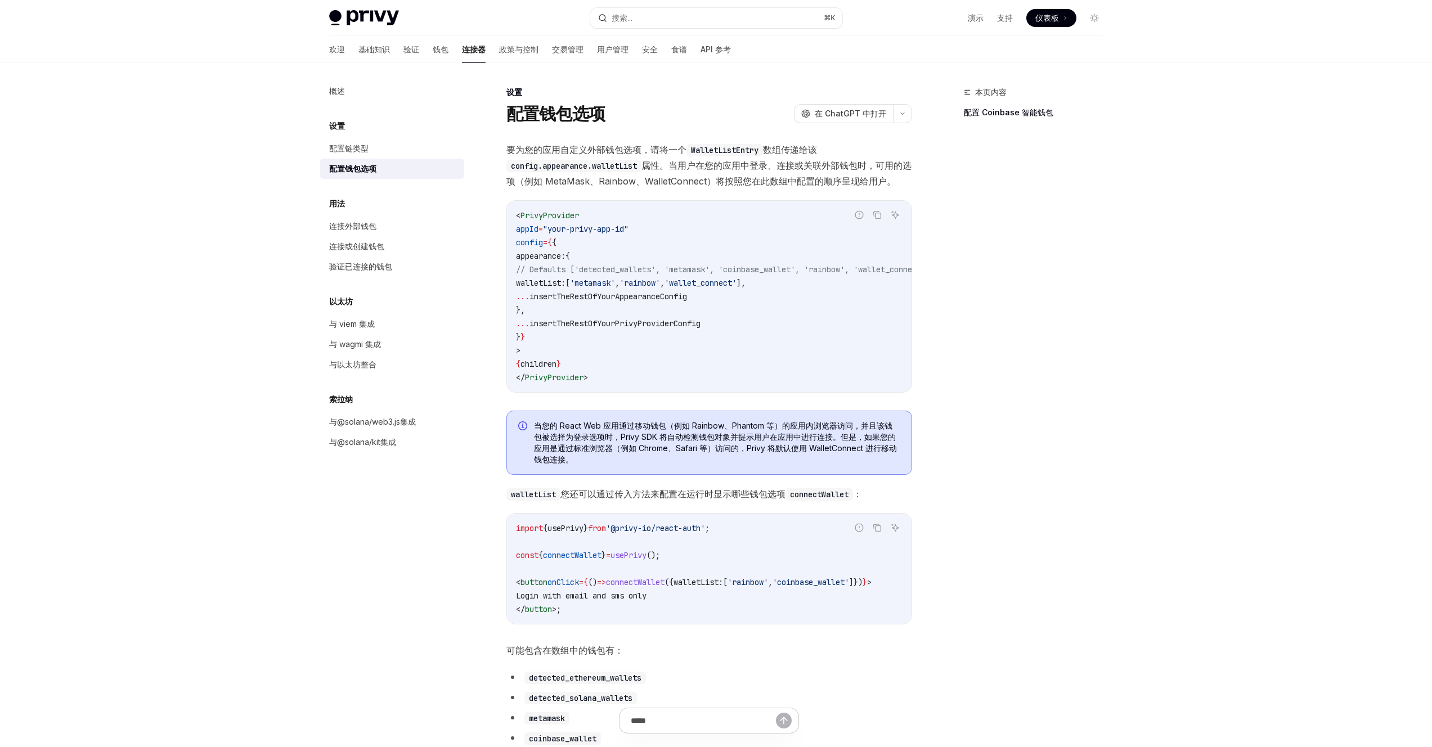
click at [565, 278] on span "walletList:" at bounding box center [541, 283] width 50 height 10
copy code "walletList: [ 'metamask' , 'rainbow' , 'wallet_connect' ],"
click at [615, 282] on span "'metamask'" at bounding box center [592, 283] width 45 height 10
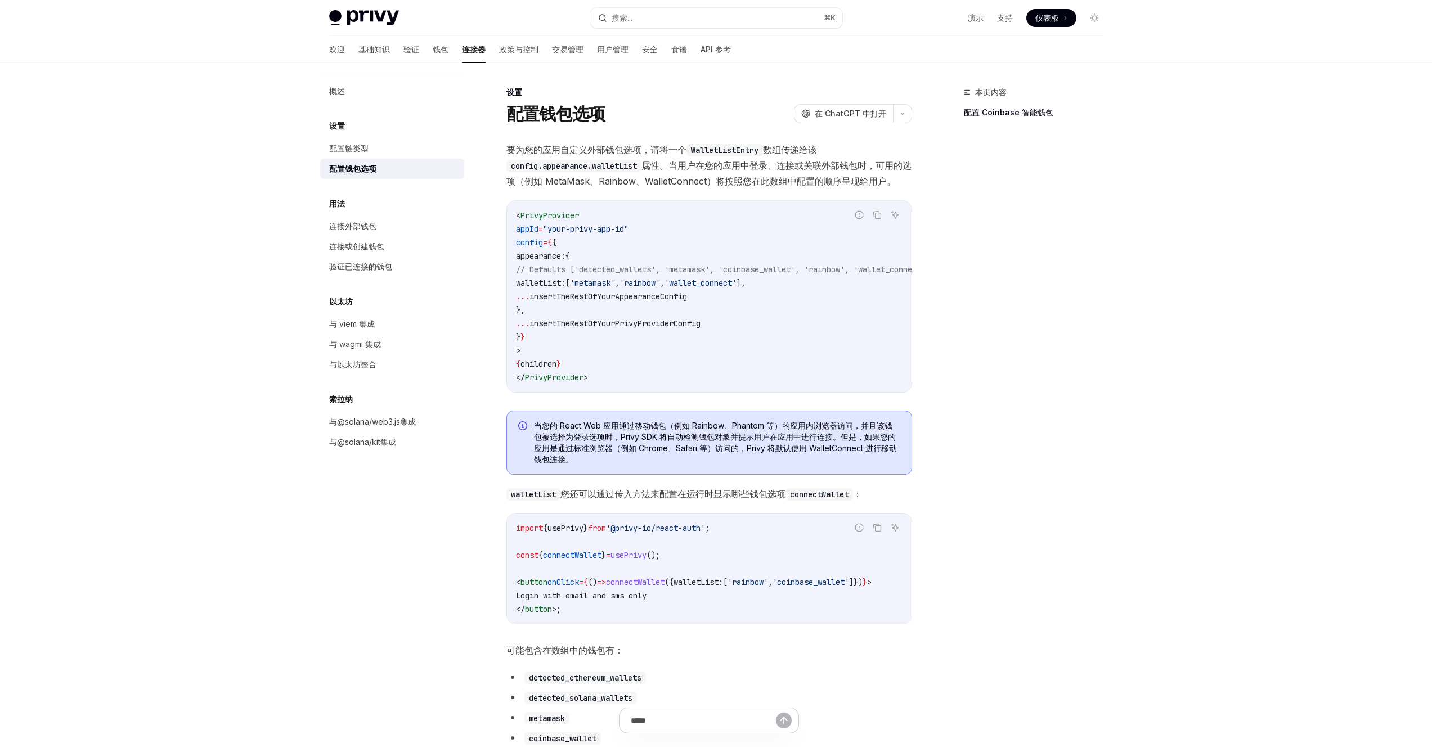
click at [615, 282] on span "'metamask'" at bounding box center [592, 283] width 45 height 10
click at [649, 299] on span "insertTheRestOfYourAppearanceConfig" at bounding box center [608, 296] width 158 height 10
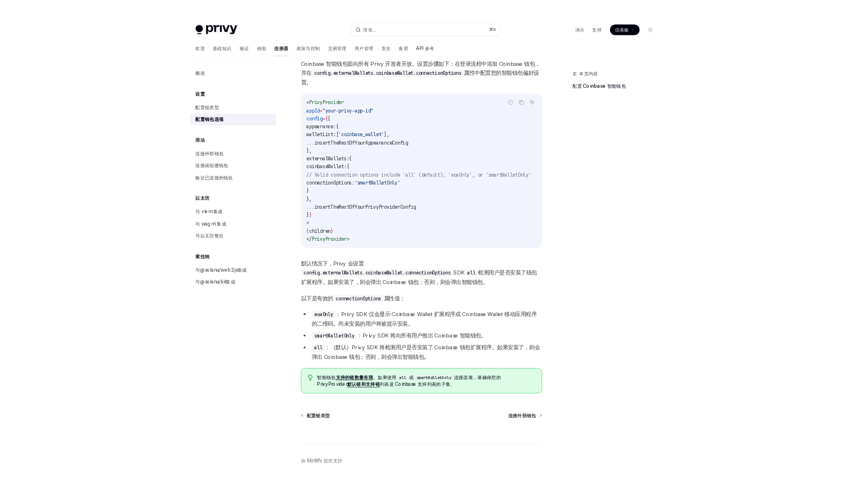
scroll to position [1212, 0]
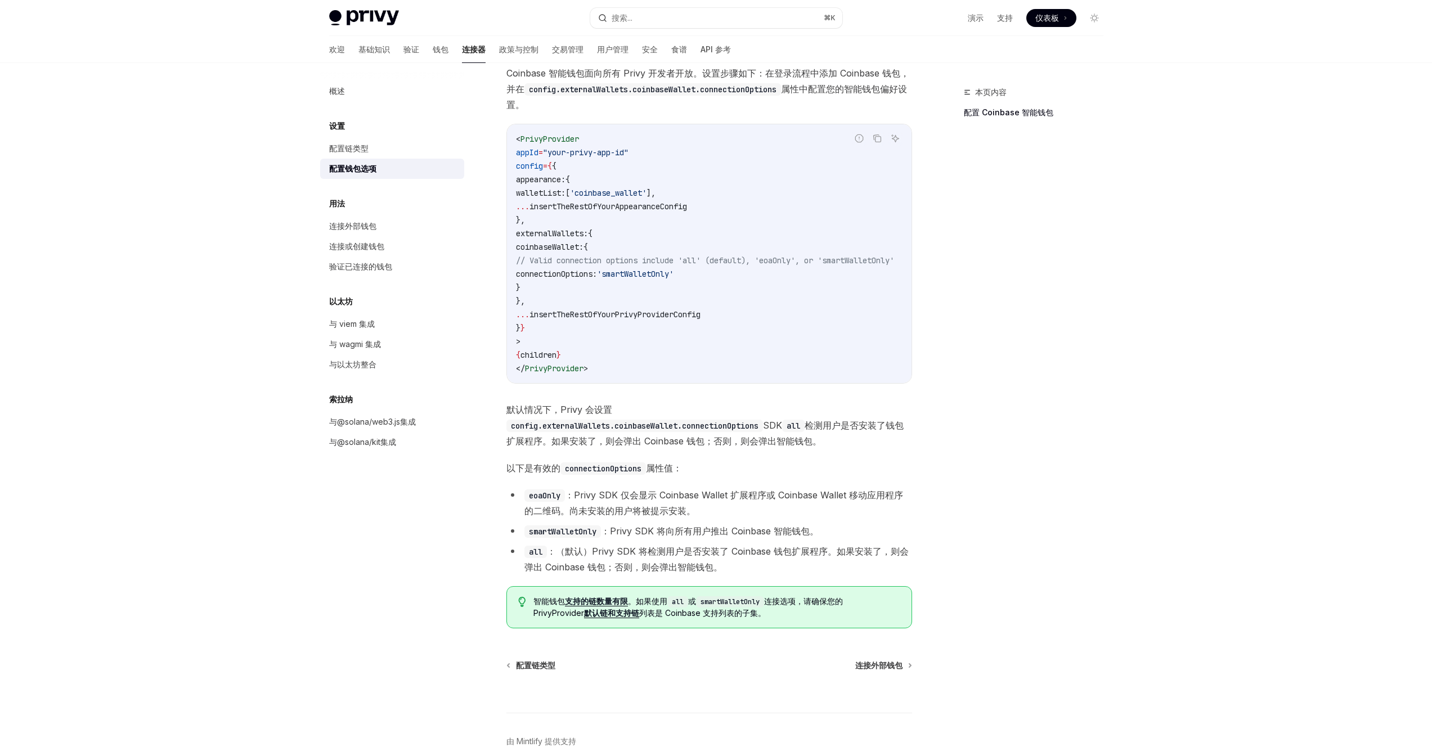
type textarea "*"
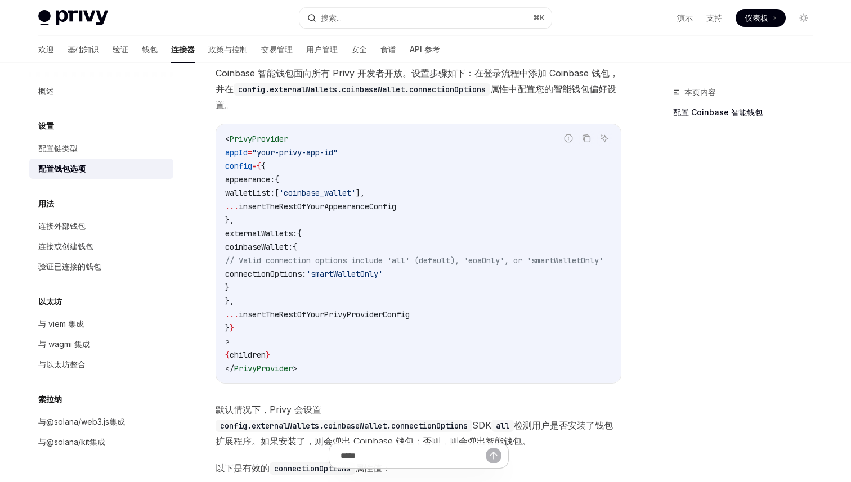
click at [770, 20] on span at bounding box center [760, 18] width 50 height 18
